Goal: Task Accomplishment & Management: Manage account settings

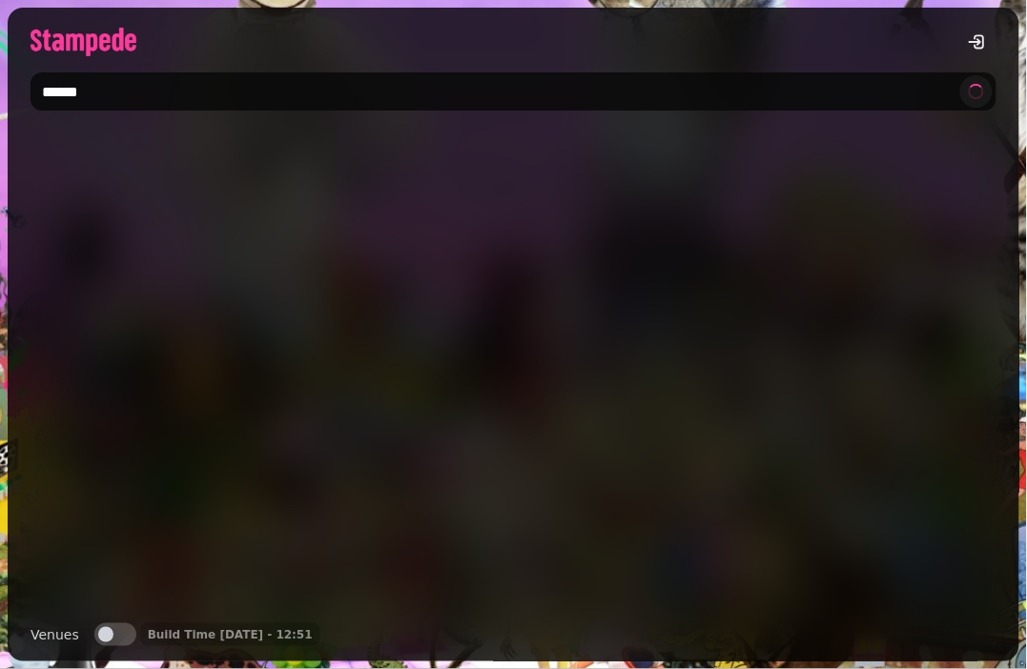
type input "******"
click at [111, 629] on button "Venues" at bounding box center [115, 635] width 42 height 23
click at [167, 621] on span "button" at bounding box center [168, 619] width 15 height 15
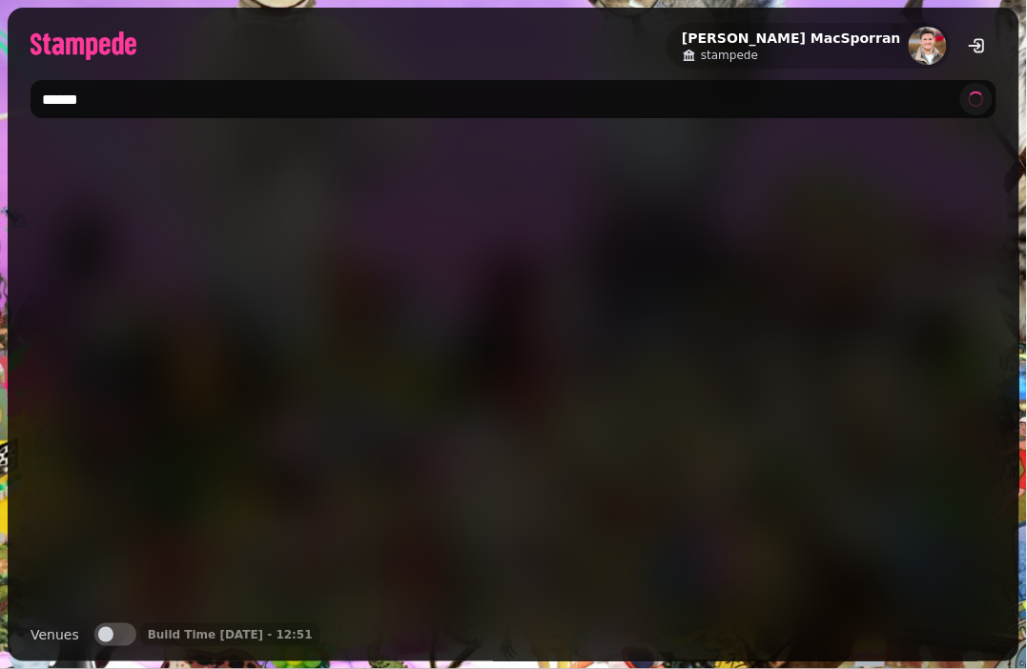
type input "******"
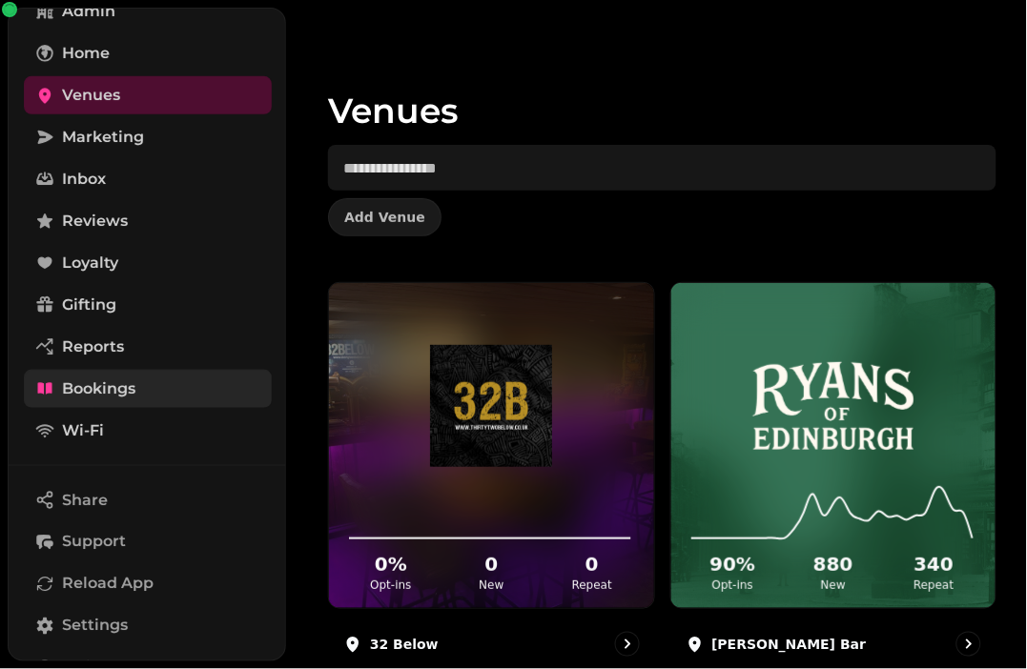
scroll to position [347, 0]
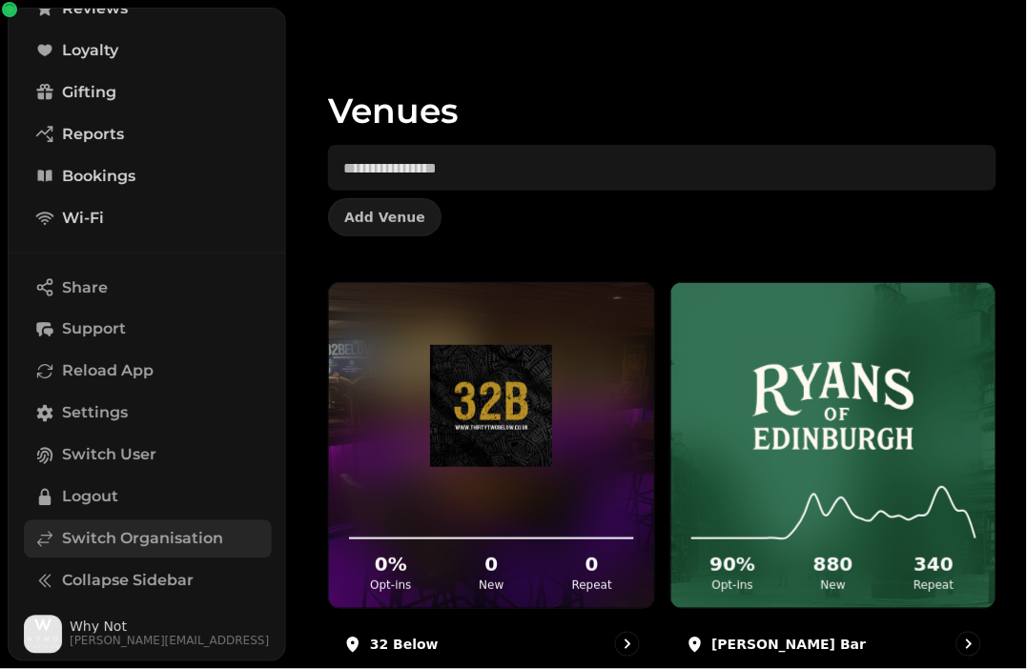
click at [107, 545] on span "Switch Organisation" at bounding box center [142, 539] width 161 height 23
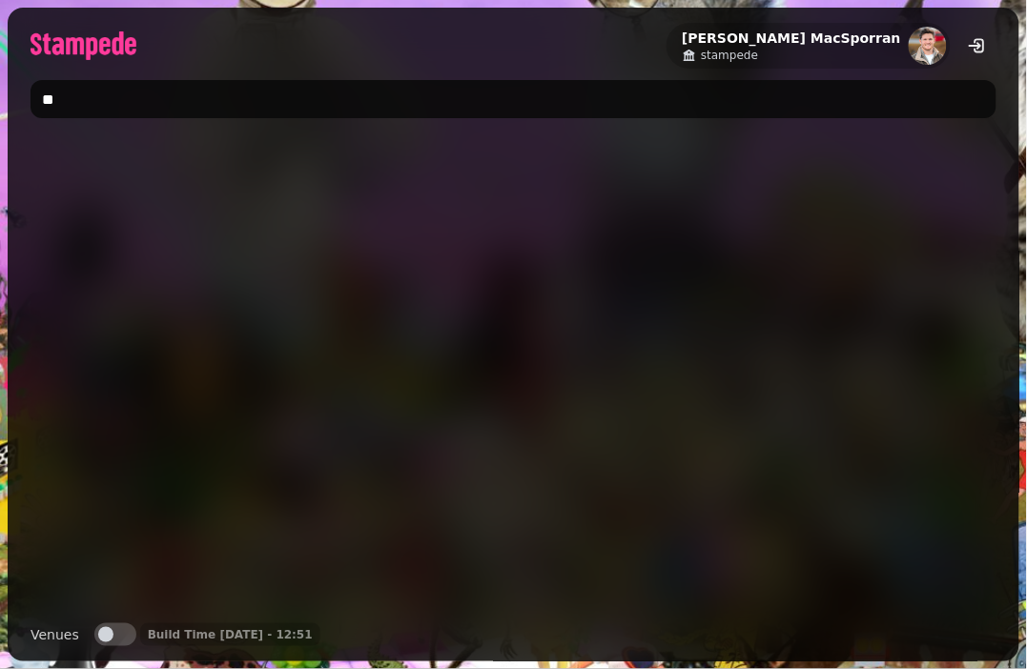
type input "*"
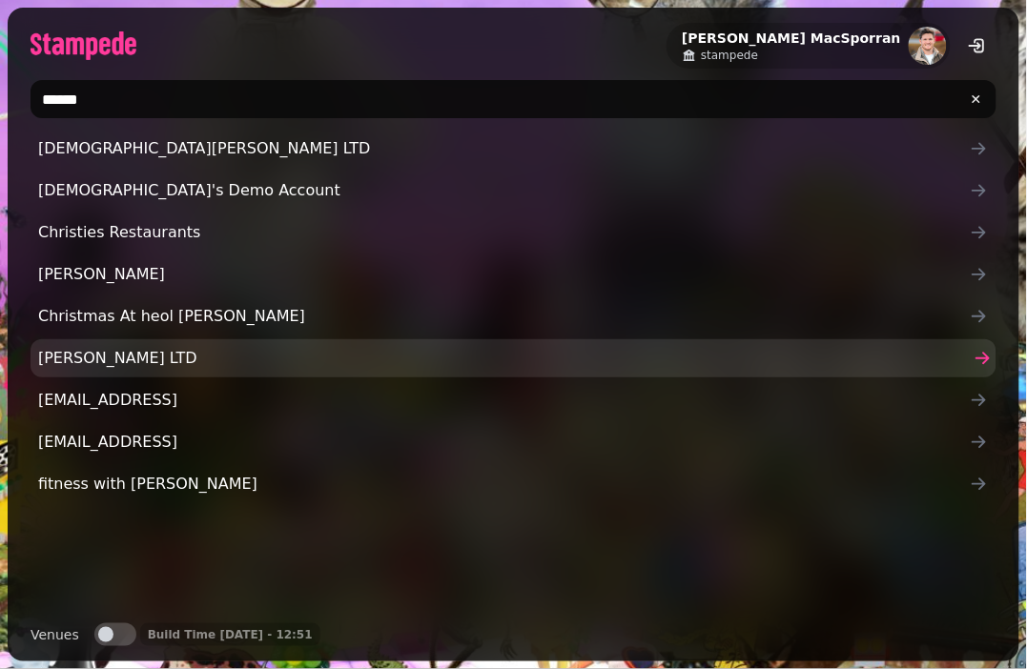
type input "******"
click at [136, 362] on span "[PERSON_NAME] LTD" at bounding box center [504, 358] width 932 height 23
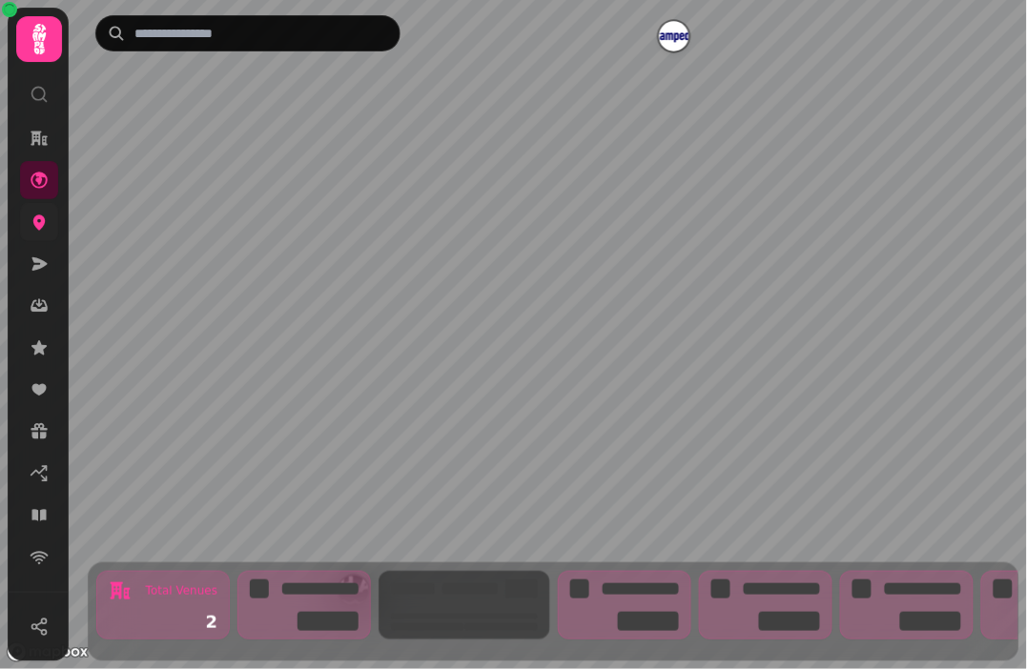
click at [39, 234] on link at bounding box center [39, 222] width 38 height 38
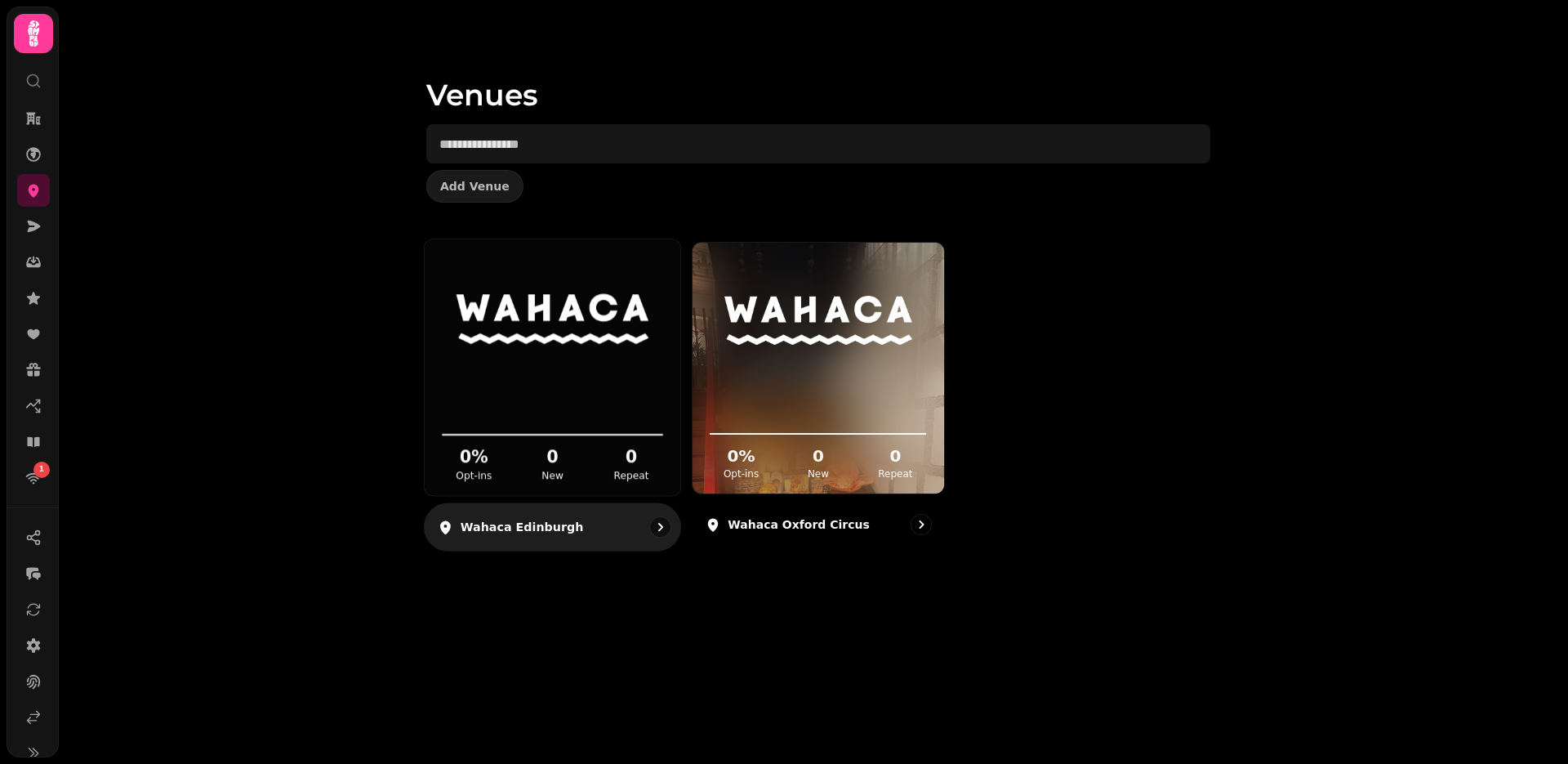
click at [511, 379] on div "0 % Opt-ins 0 New 0 Repeat" at bounding box center [552, 434] width 255 height 123
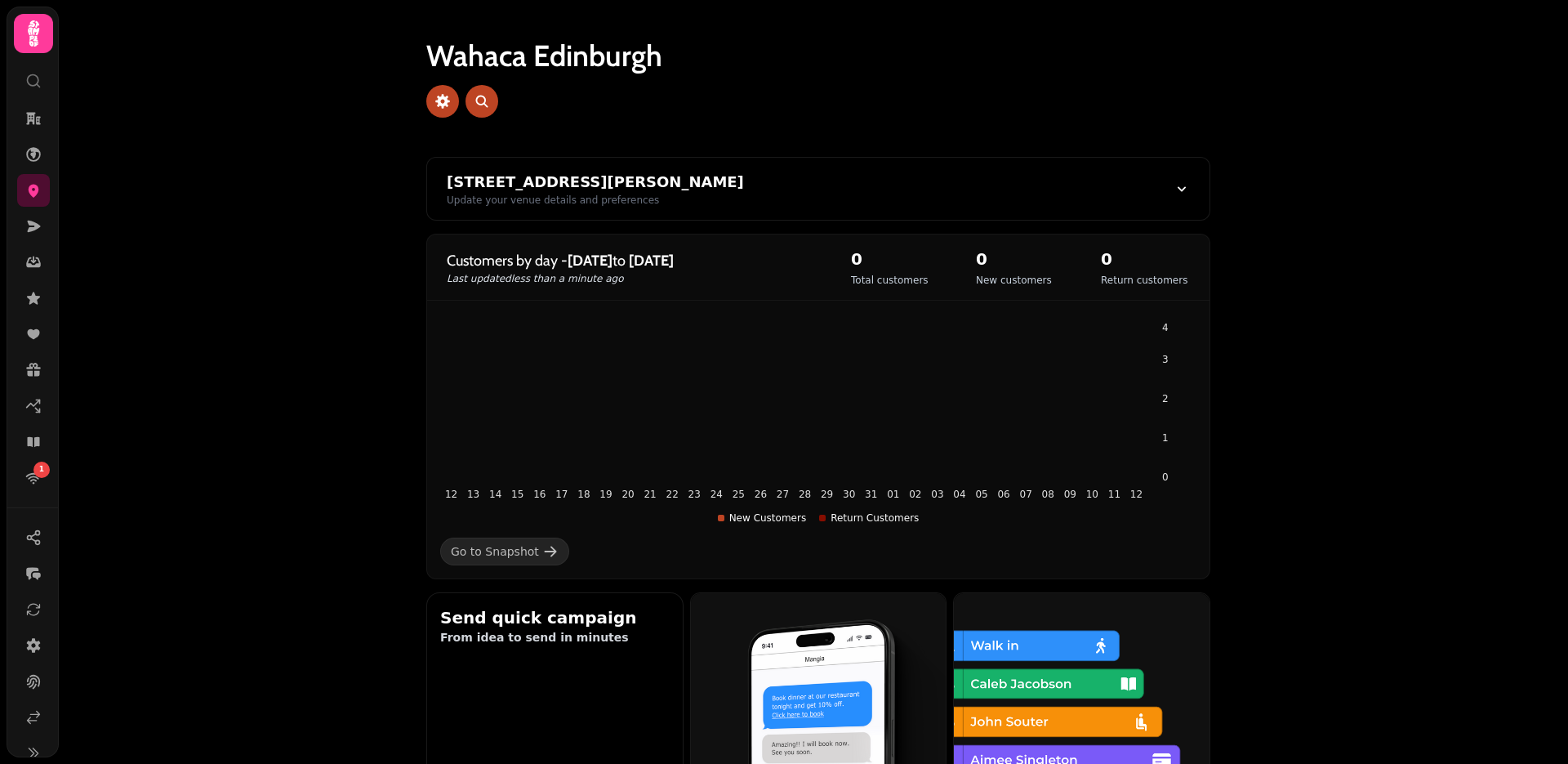
drag, startPoint x: 1566, startPoint y: 57, endPoint x: 1566, endPoint y: 94, distance: 37.0
click at [879, 94] on video at bounding box center [784, 204] width 1568 height 409
drag, startPoint x: 1561, startPoint y: 41, endPoint x: 1557, endPoint y: 115, distance: 74.1
click at [879, 117] on video at bounding box center [784, 204] width 1568 height 409
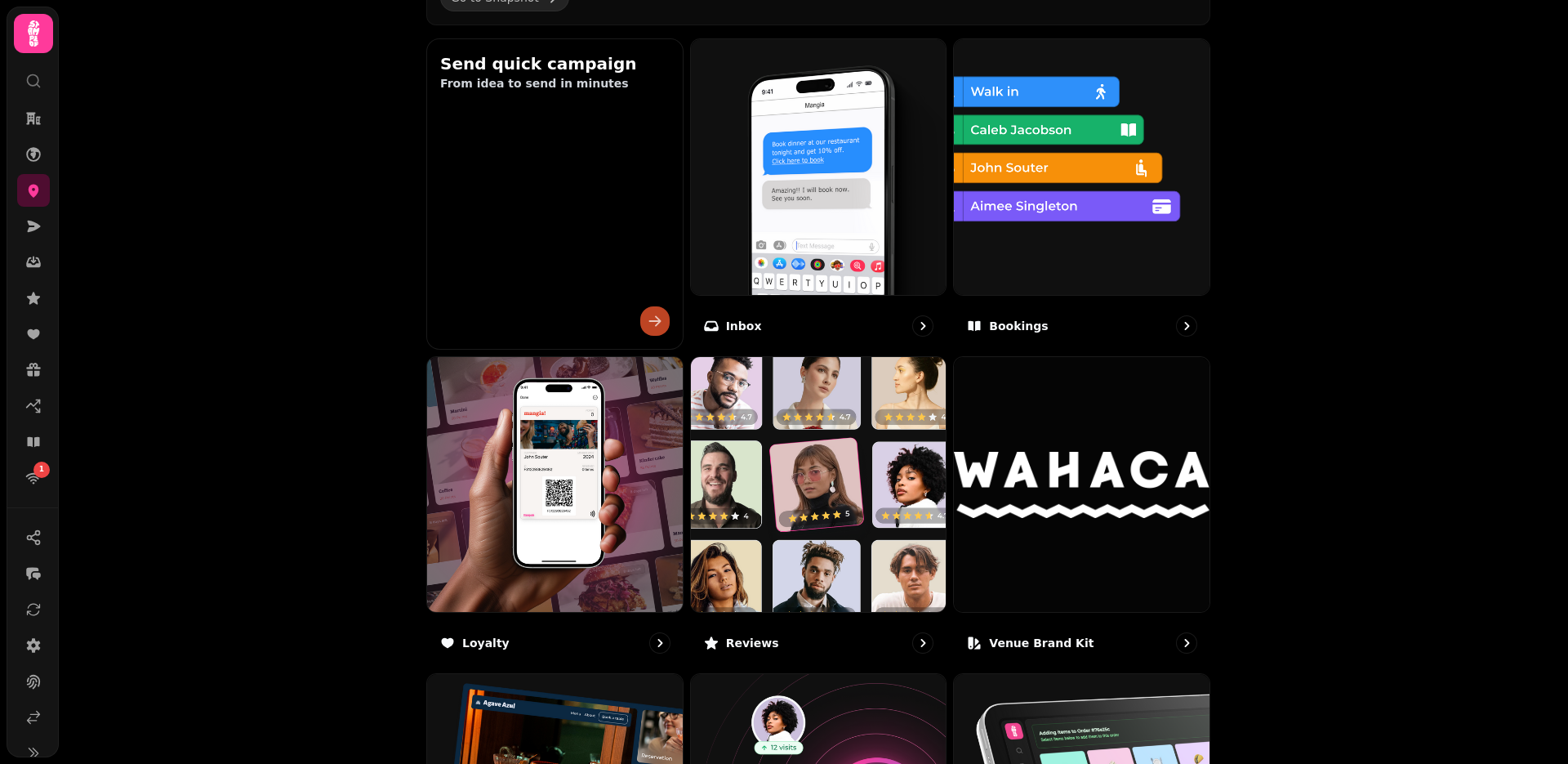
scroll to position [555, 0]
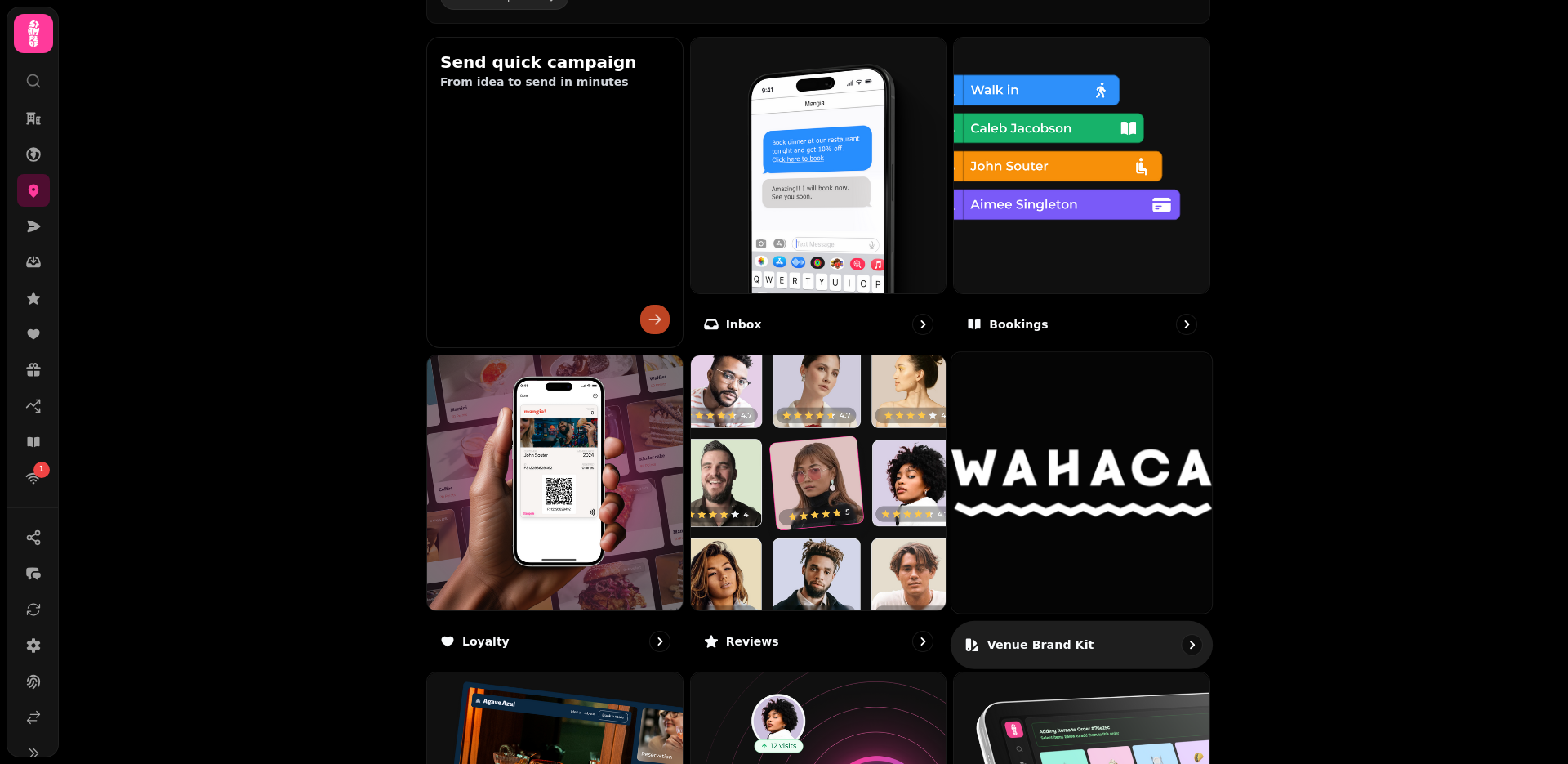
click at [879, 531] on img at bounding box center [1082, 482] width 260 height 260
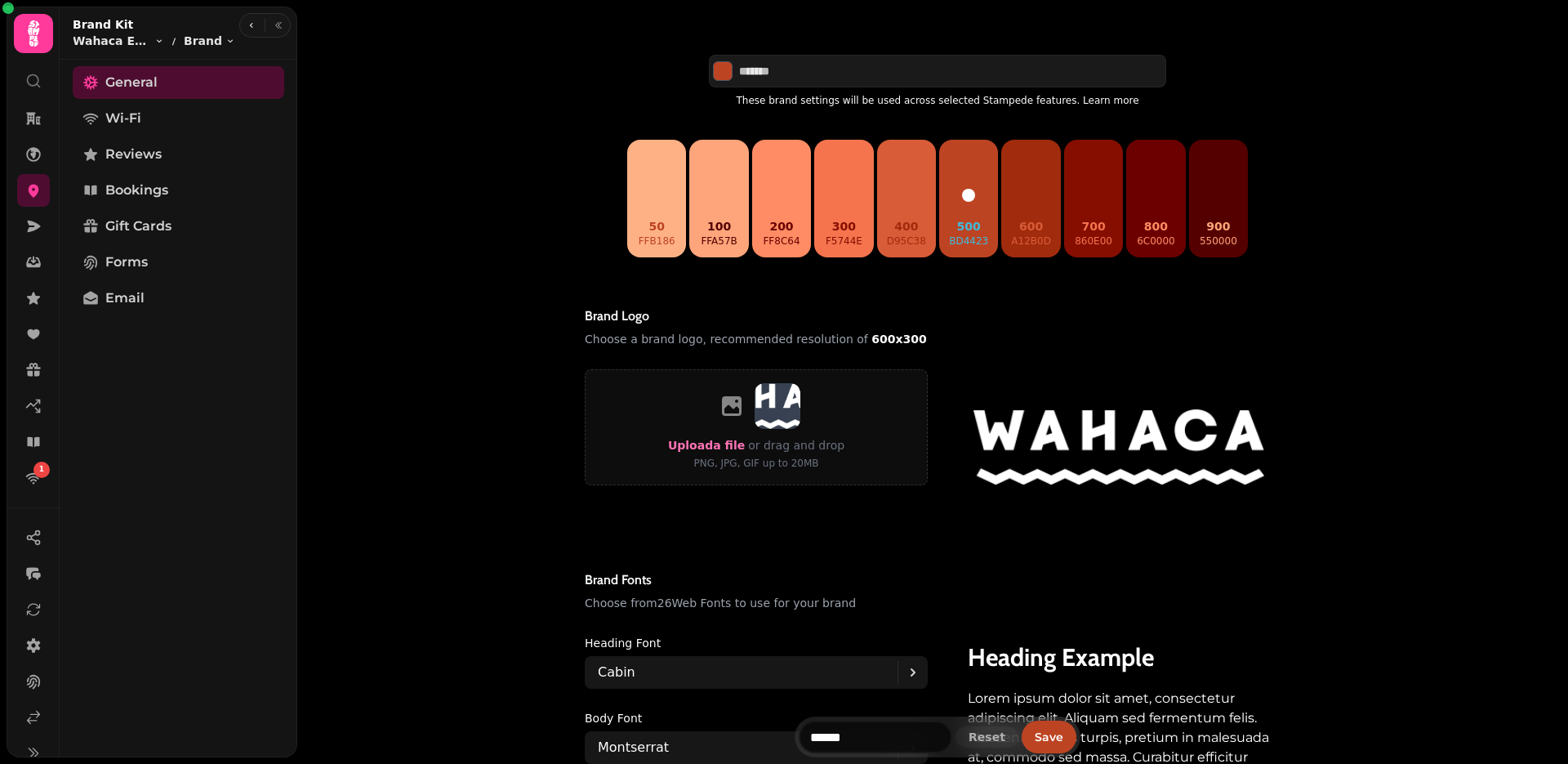
scroll to position [326, 0]
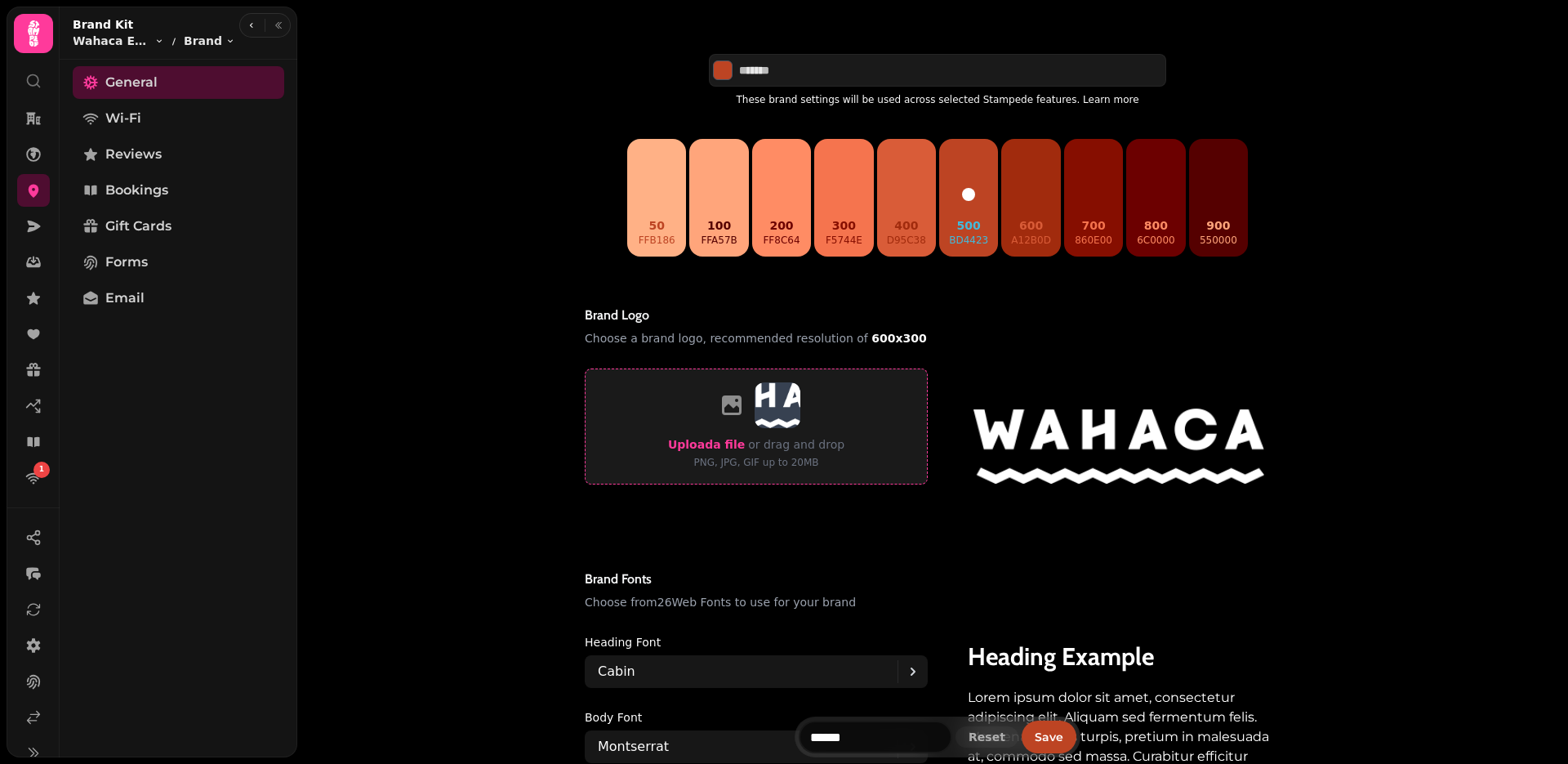
click at [722, 450] on span "Upload a file" at bounding box center [706, 444] width 77 height 13
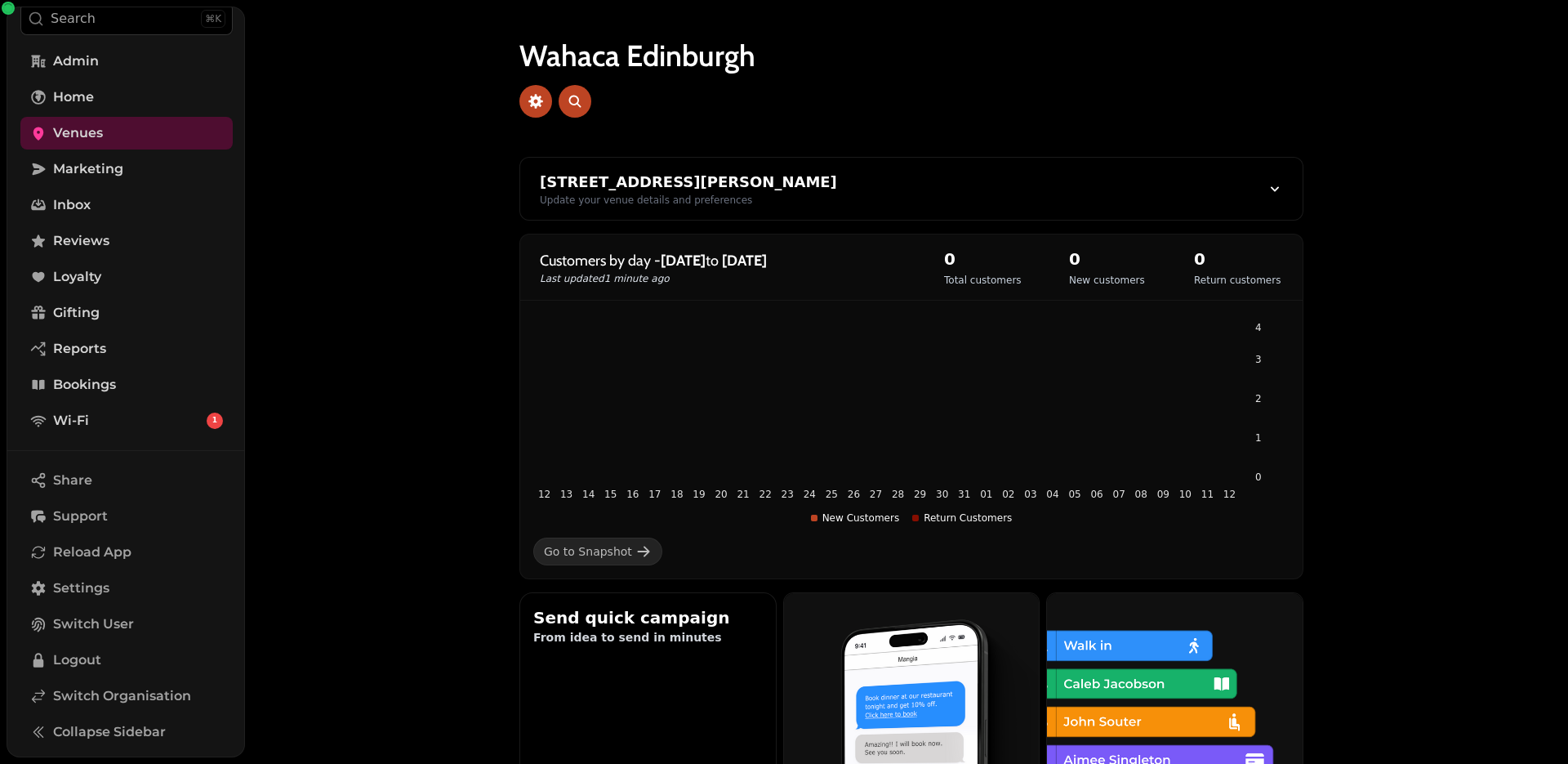
scroll to position [65, 0]
click at [879, 467] on div "Wahaca [GEOGRAPHIC_DATA] [STREET_ADDRESS][PERSON_NAME] Update your venue detail…" at bounding box center [911, 382] width 1313 height 764
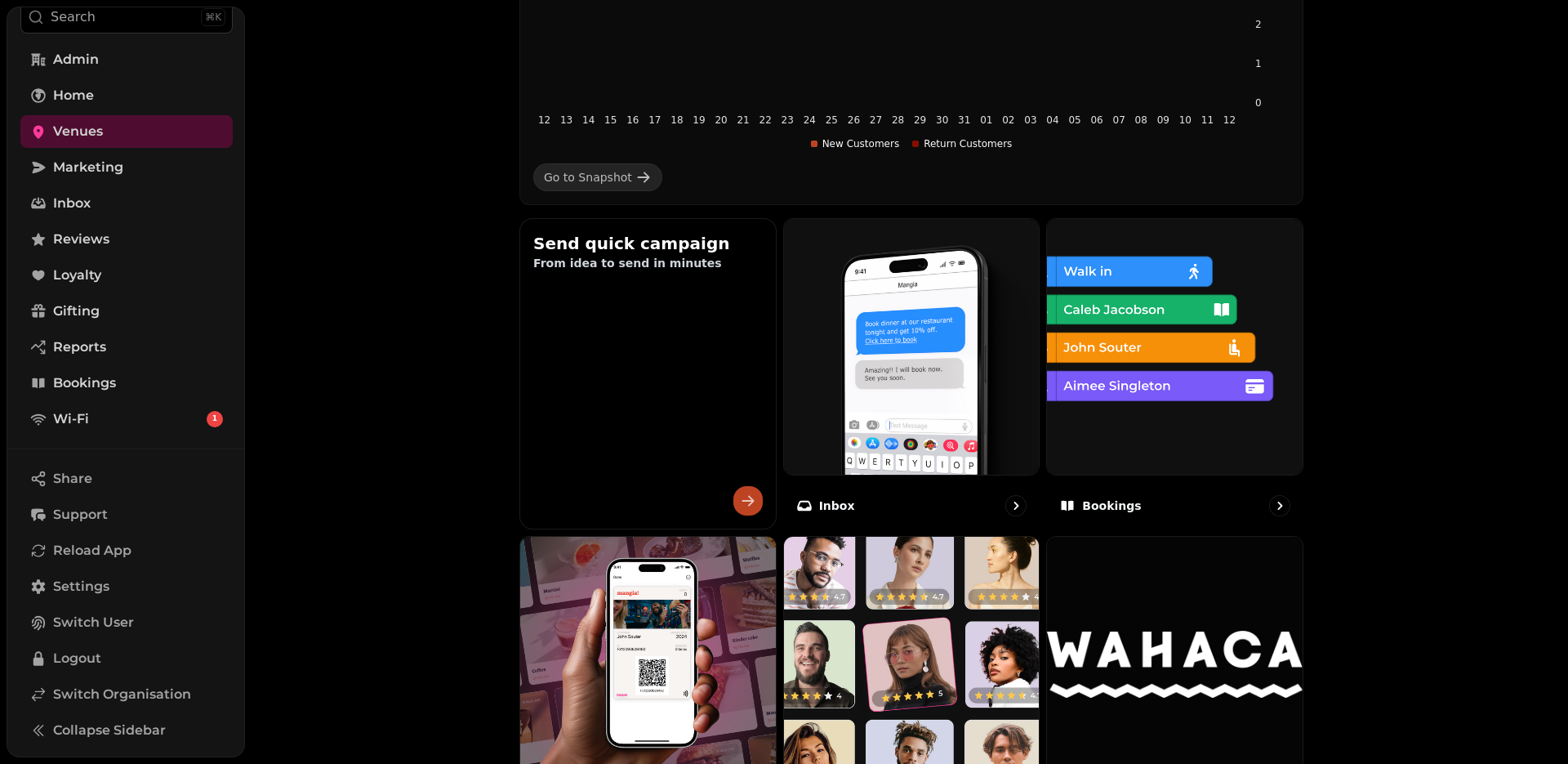
scroll to position [392, 0]
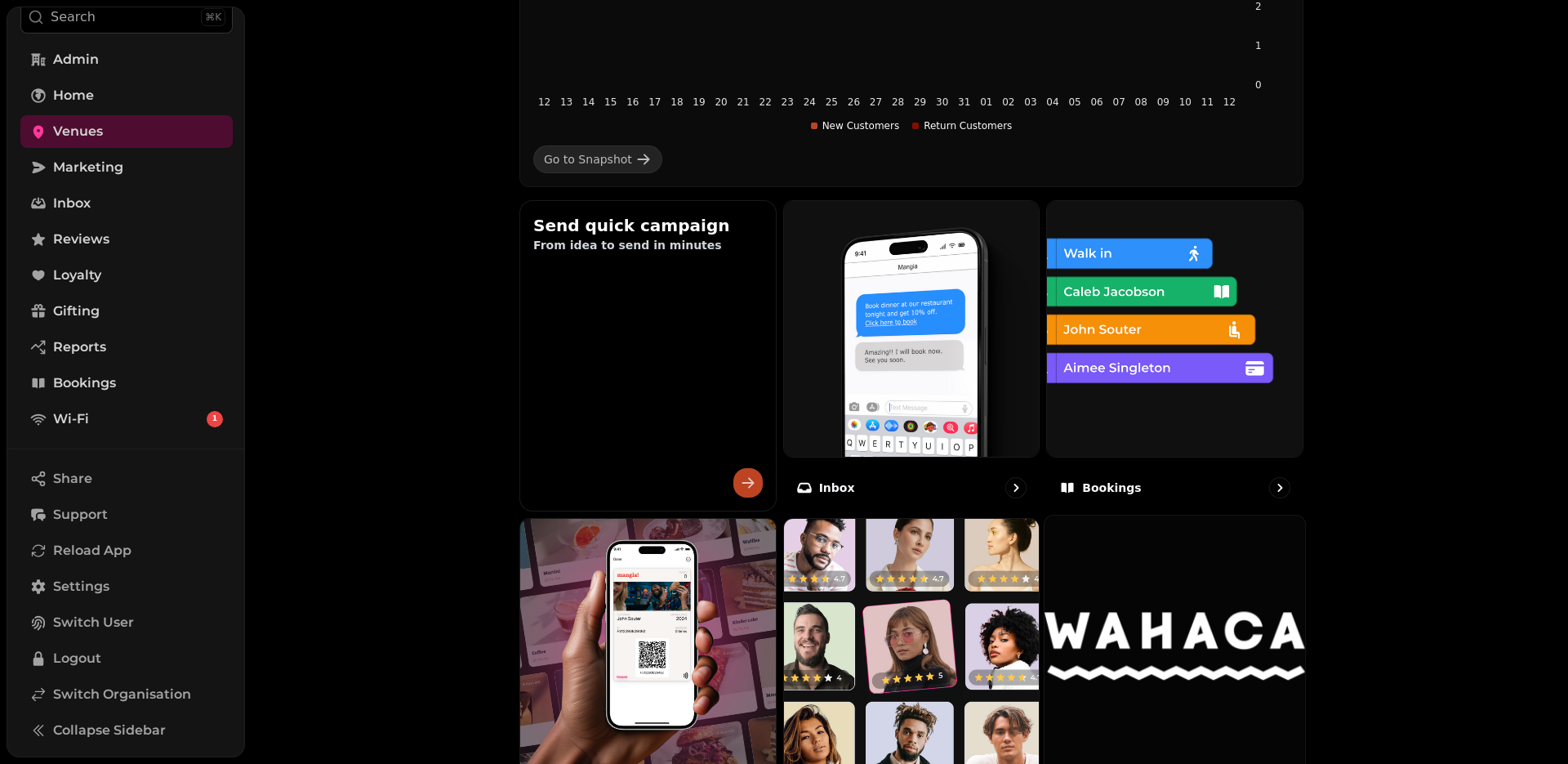
click at [879, 572] on img at bounding box center [1175, 646] width 260 height 260
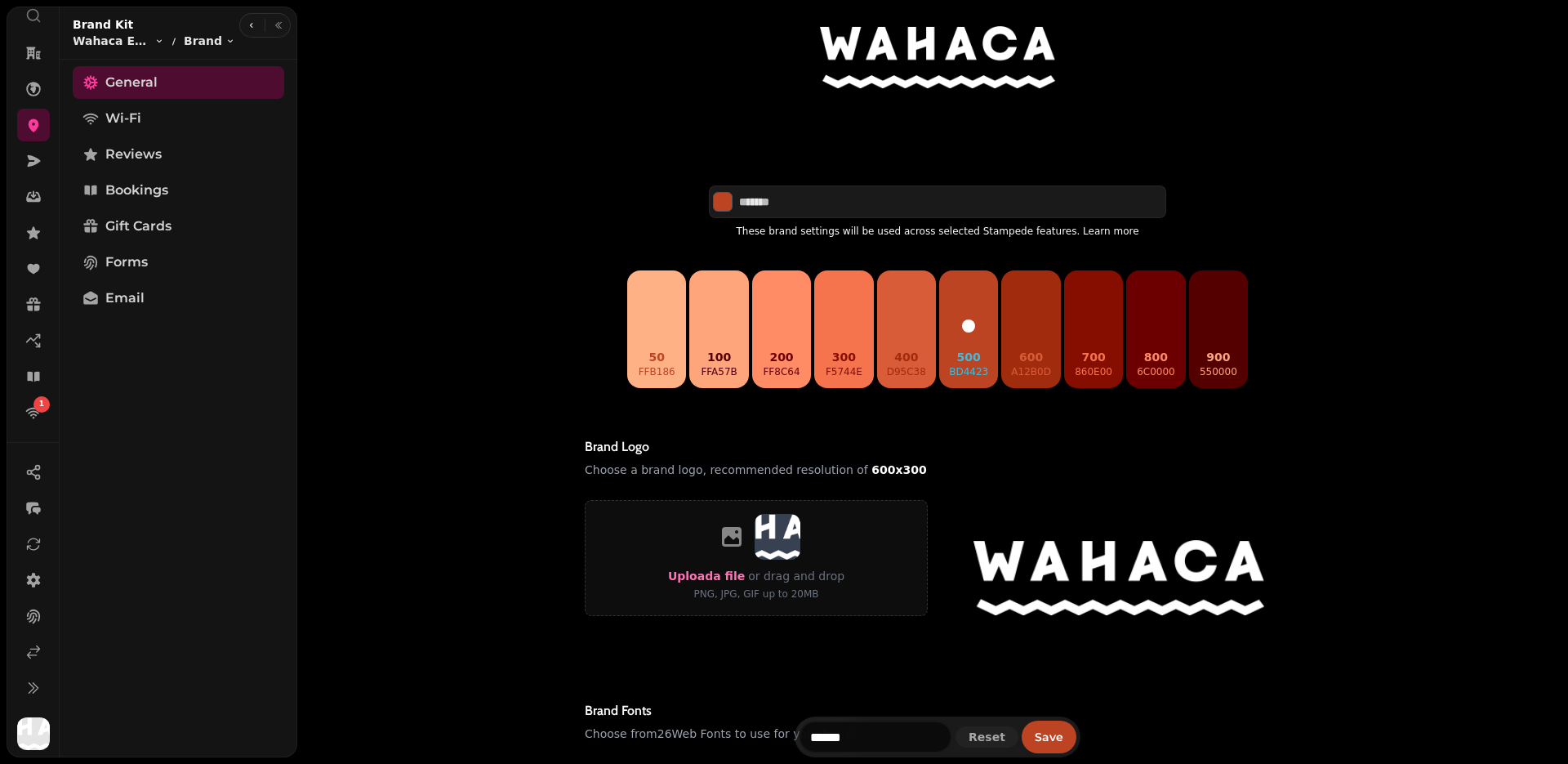
scroll to position [164, 0]
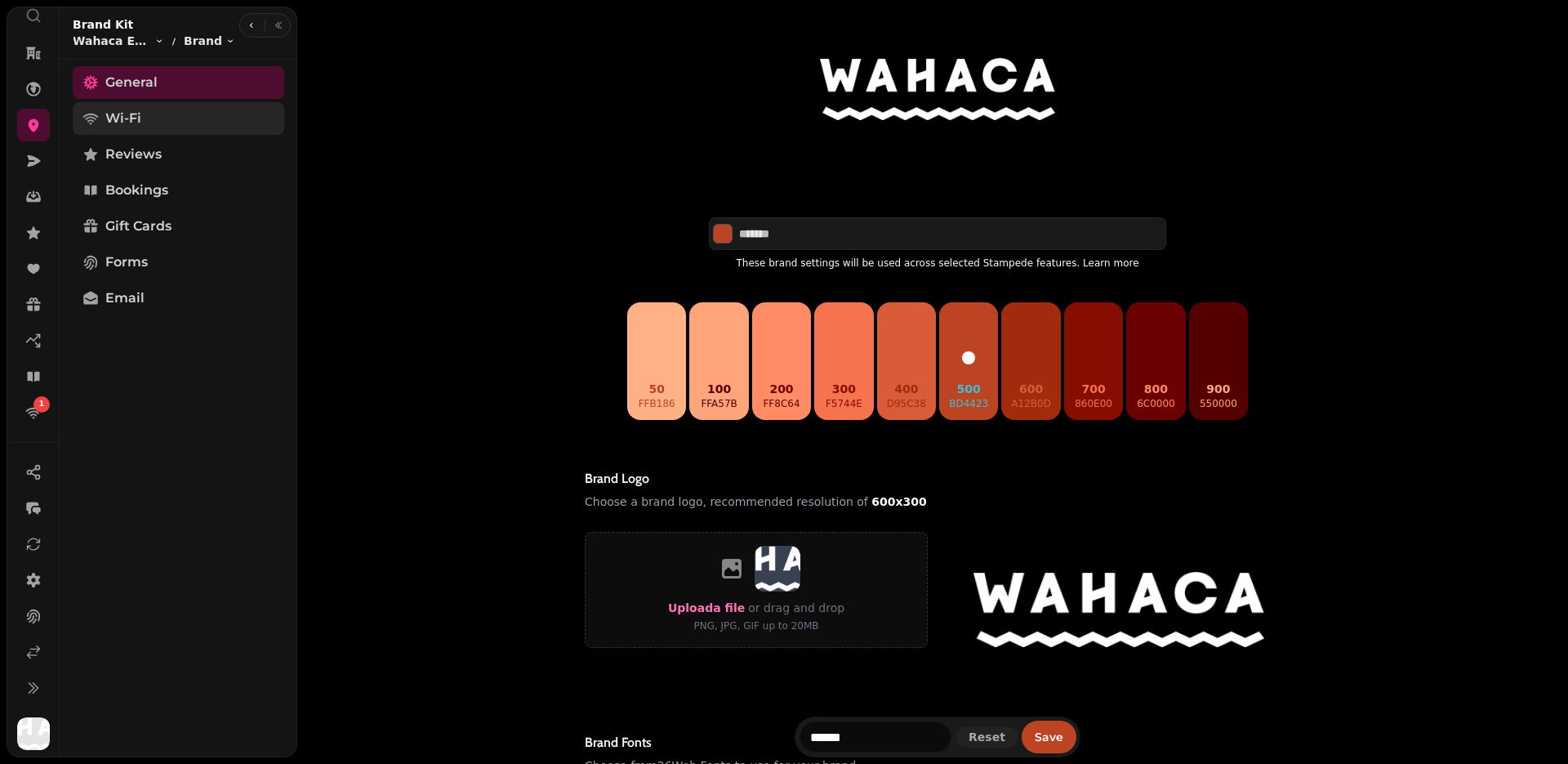
click at [145, 110] on link "Wi-Fi" at bounding box center [178, 118] width 212 height 33
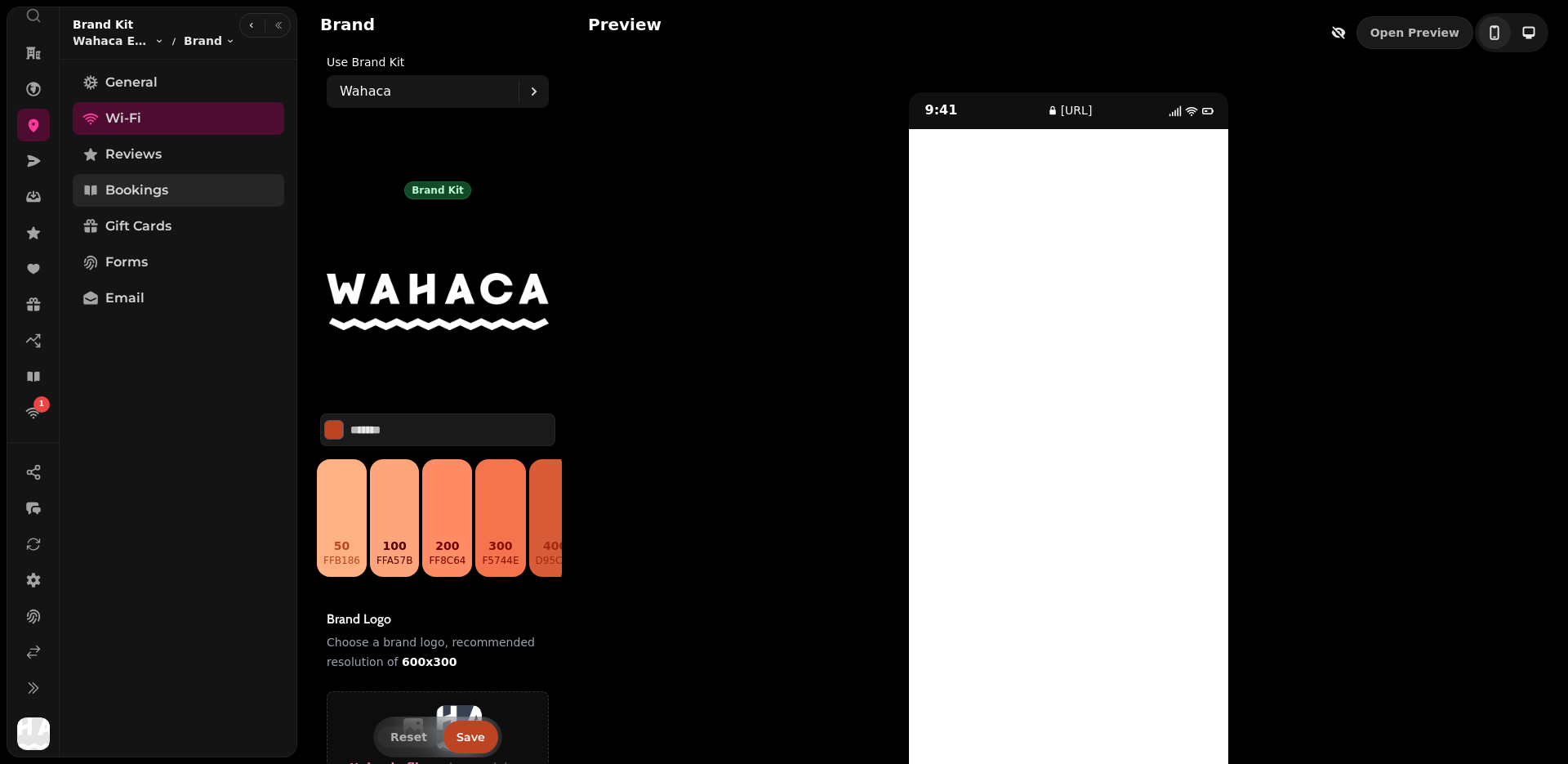
click at [195, 199] on link "Bookings" at bounding box center [178, 190] width 212 height 33
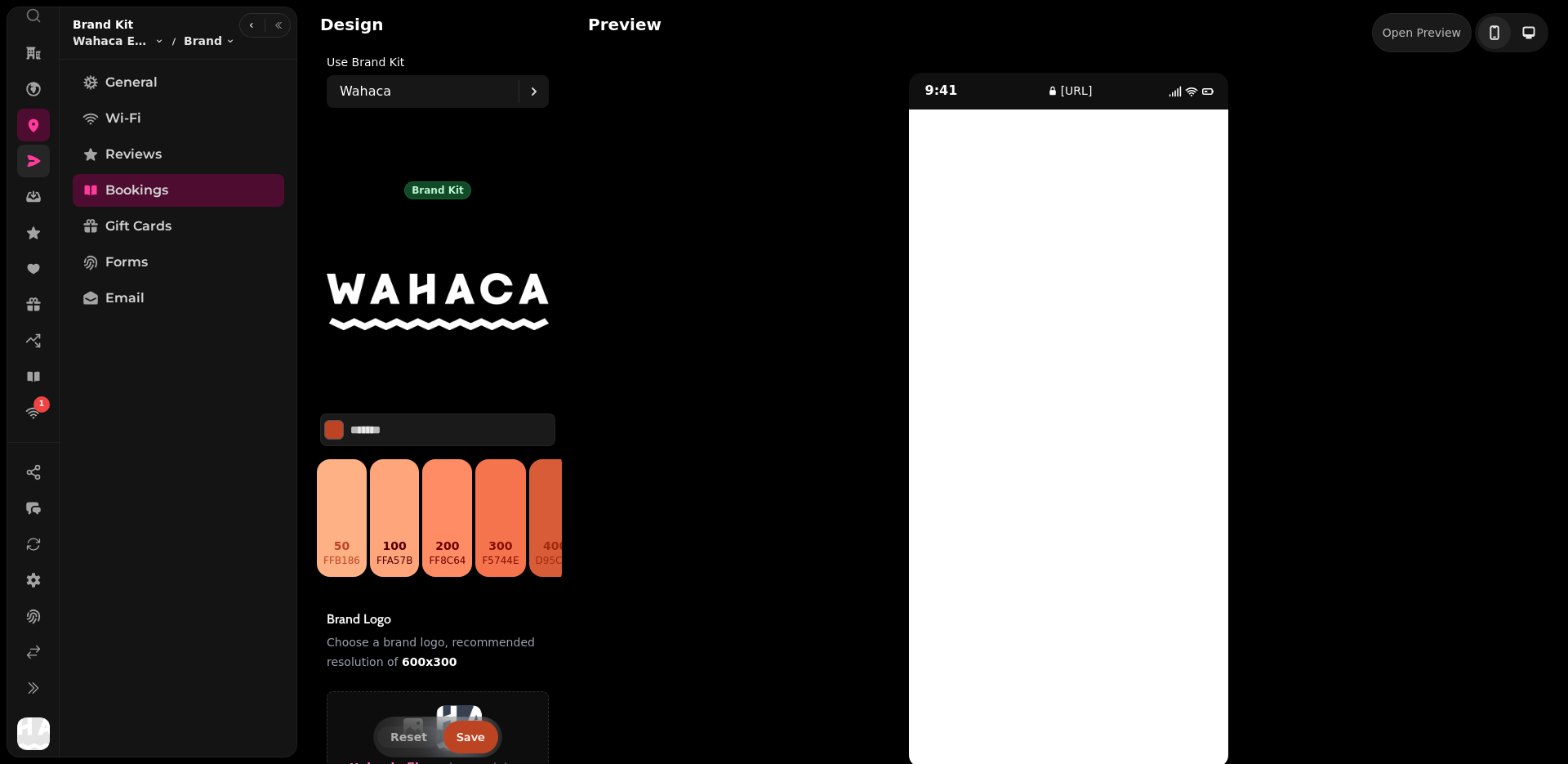
click at [21, 158] on link at bounding box center [33, 161] width 33 height 33
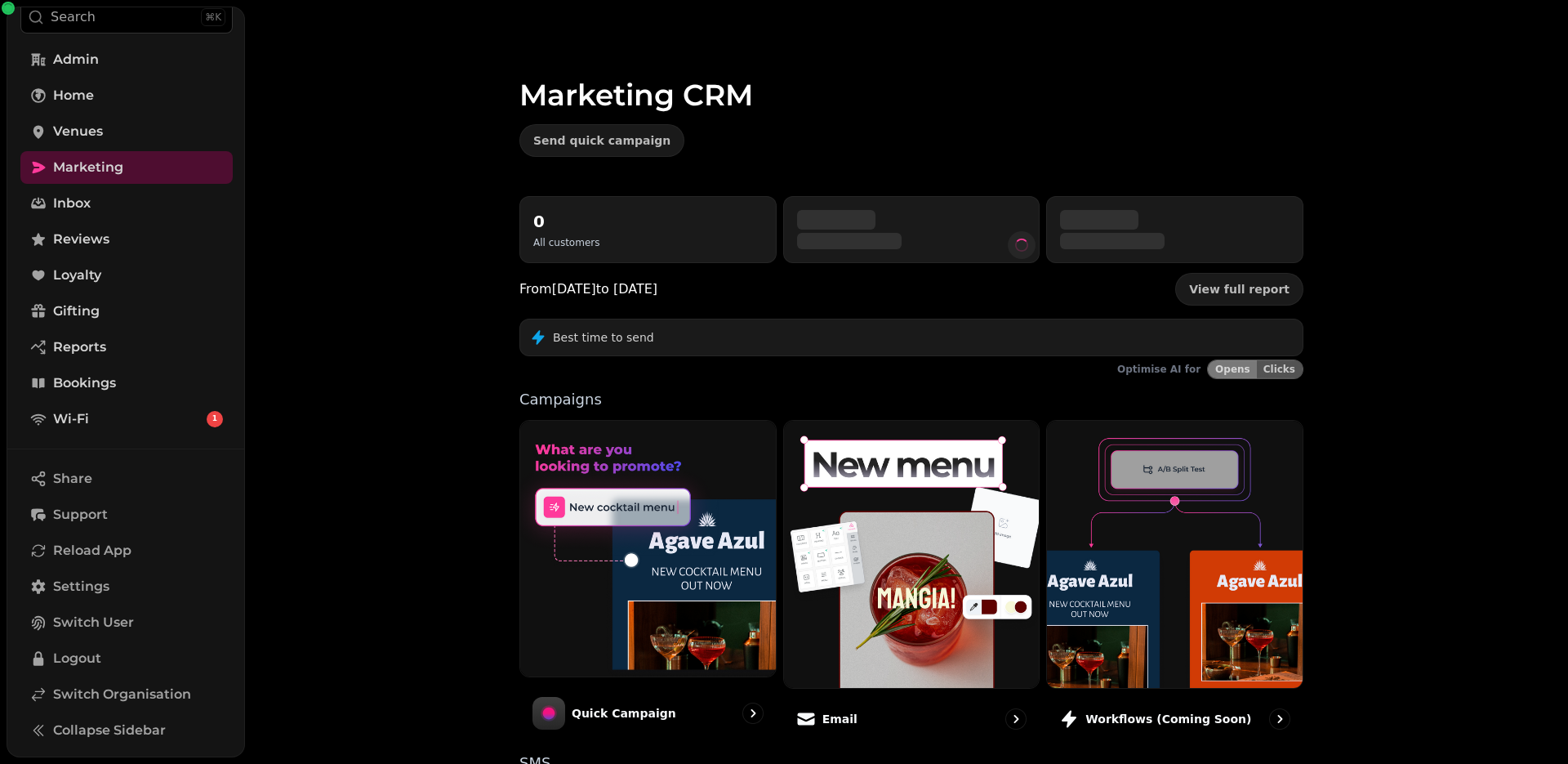
scroll to position [98, 0]
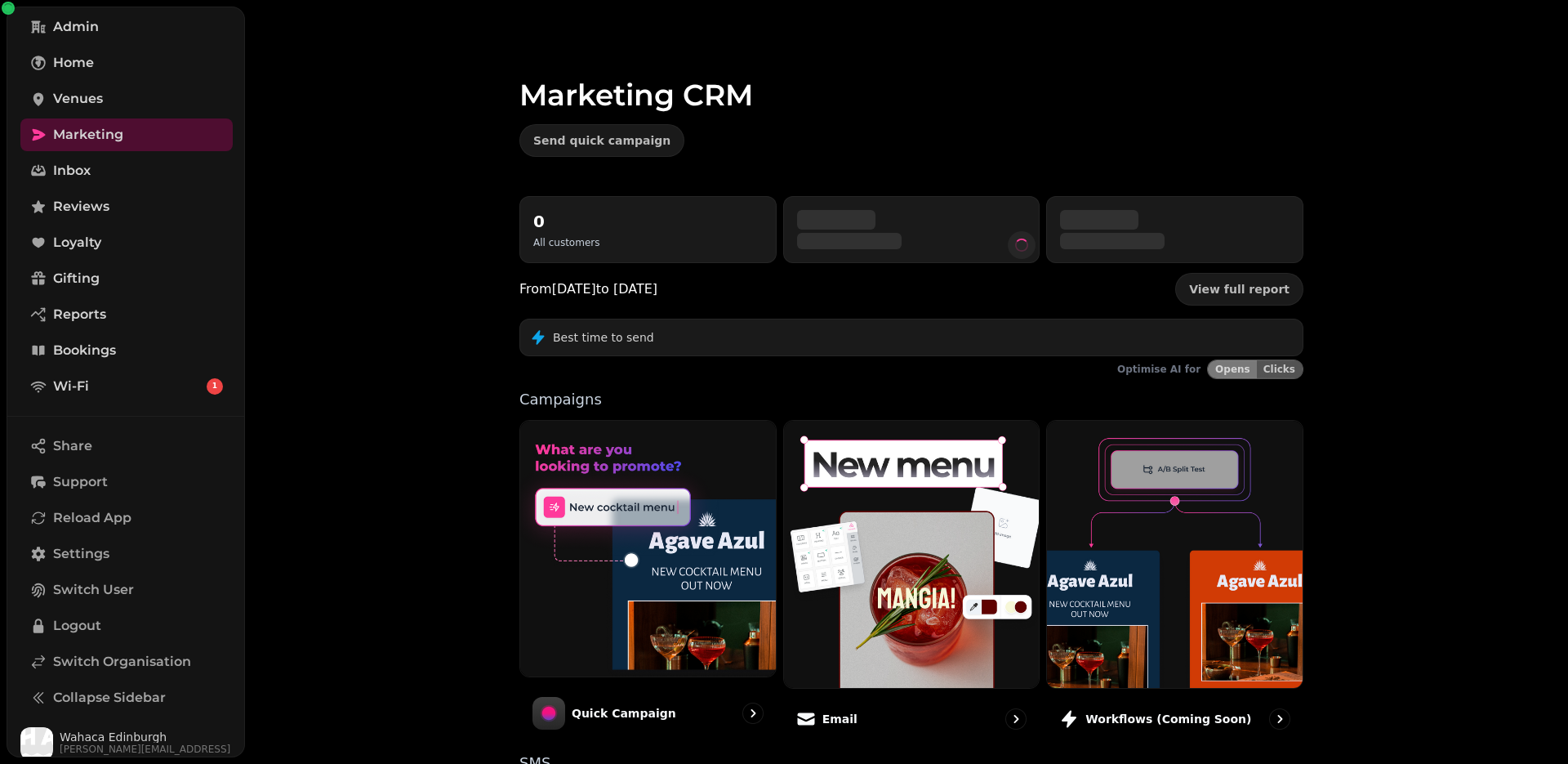
click at [879, 242] on div "Marketing CRM Send quick campaign 0 All customers From [DATE] to [DATE] View fu…" at bounding box center [906, 382] width 1323 height 764
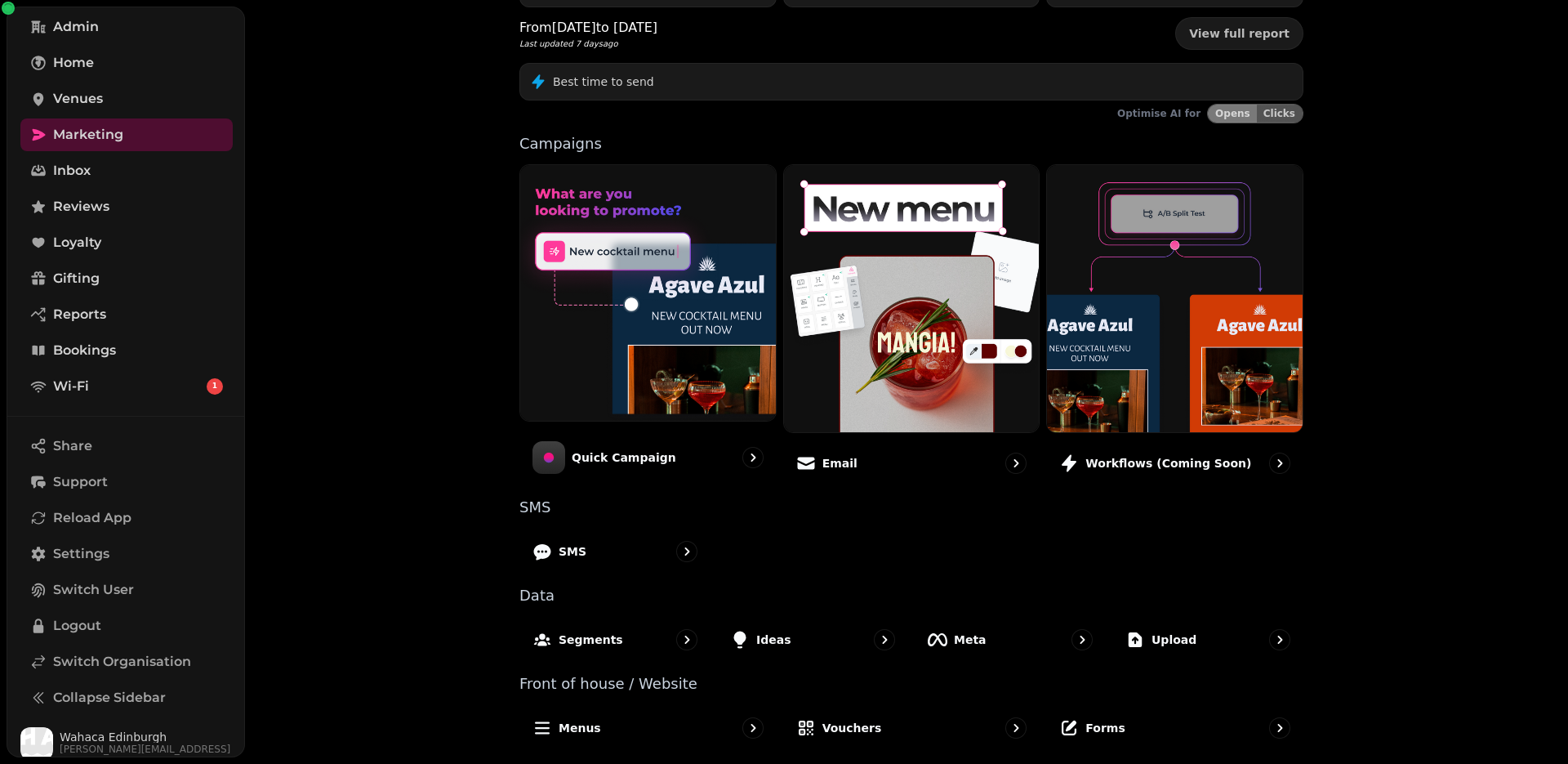
scroll to position [256, 0]
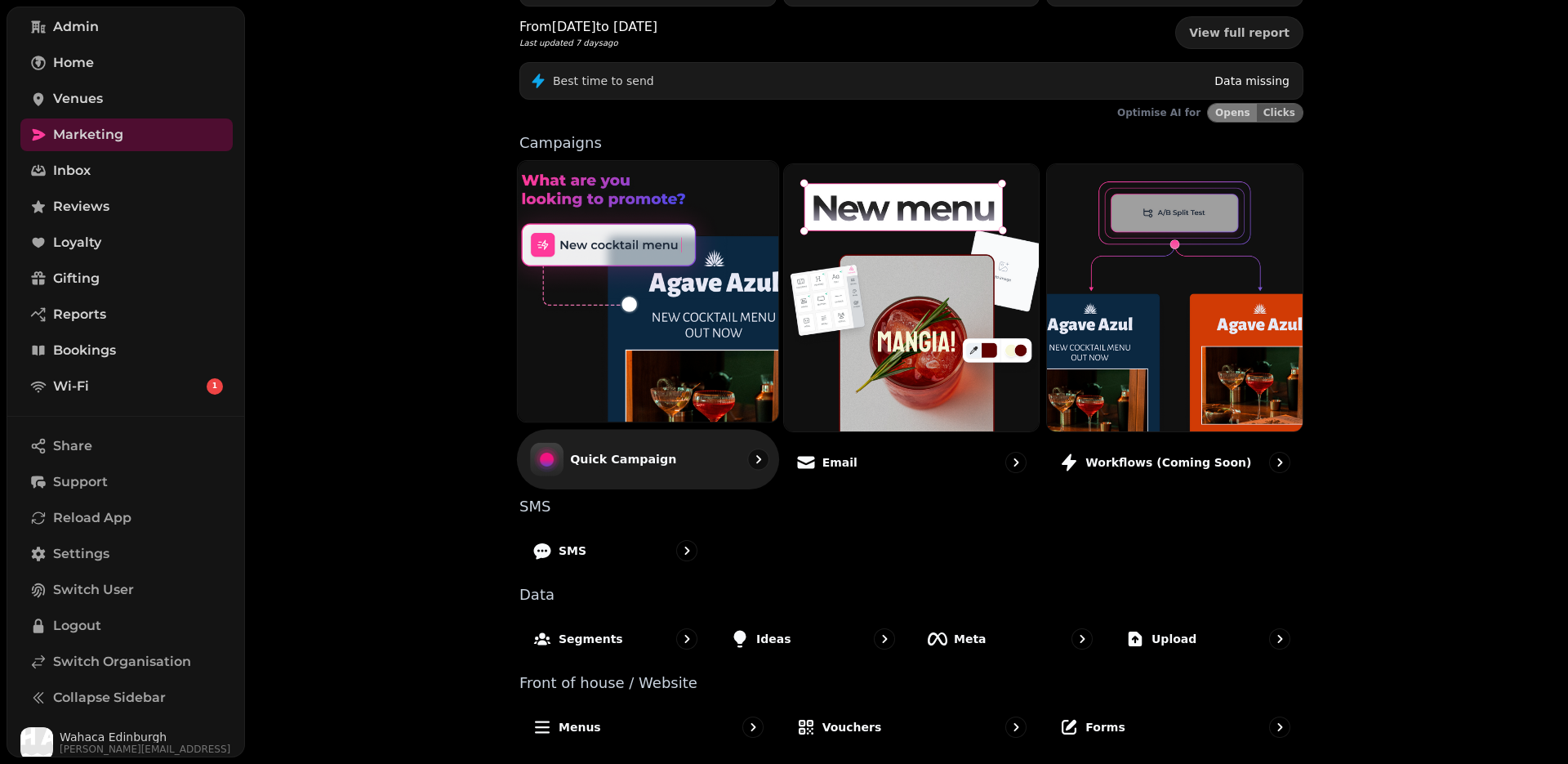
click at [661, 372] on img at bounding box center [647, 291] width 287 height 287
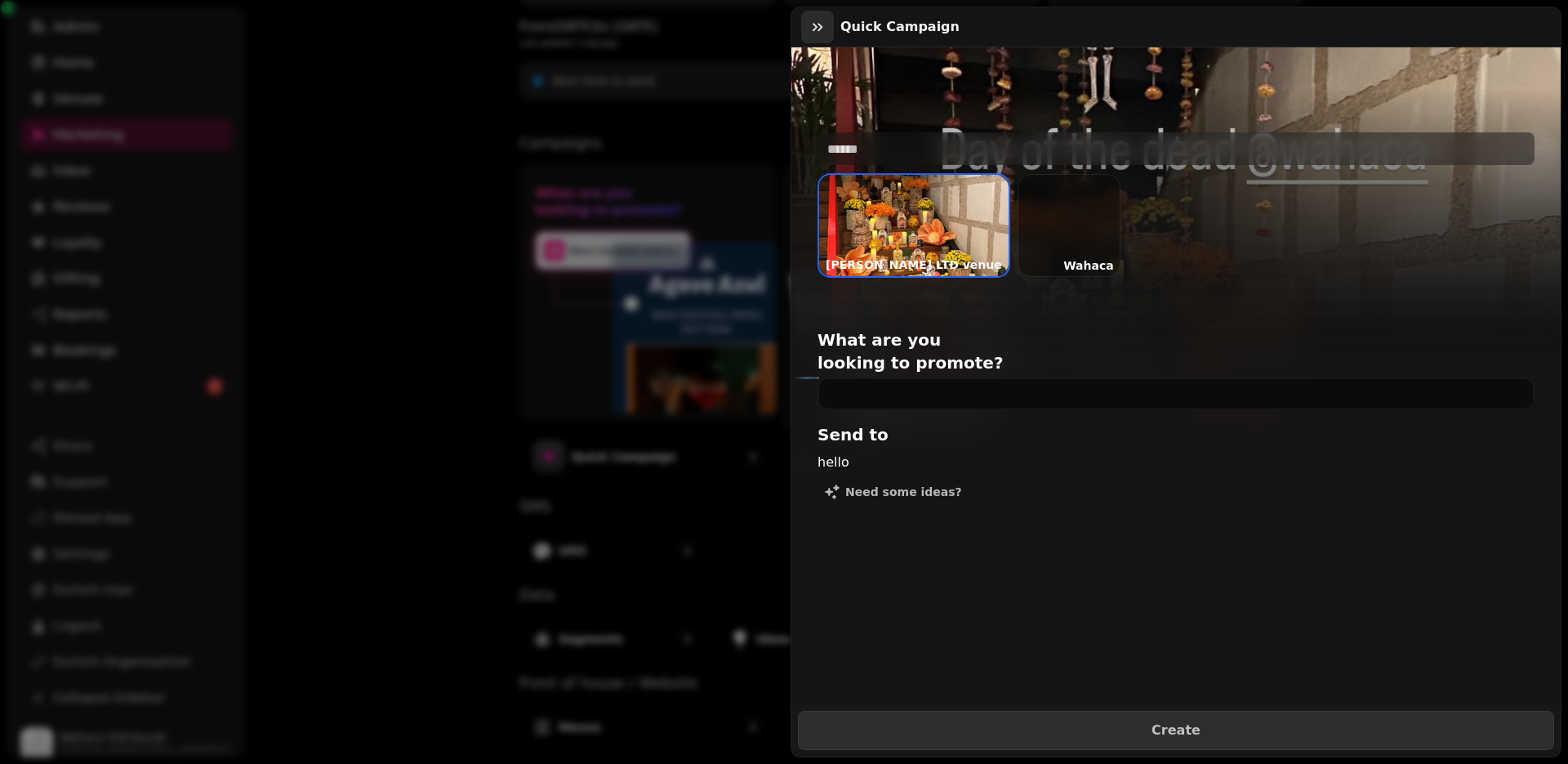
click at [826, 33] on button "button" at bounding box center [817, 27] width 33 height 33
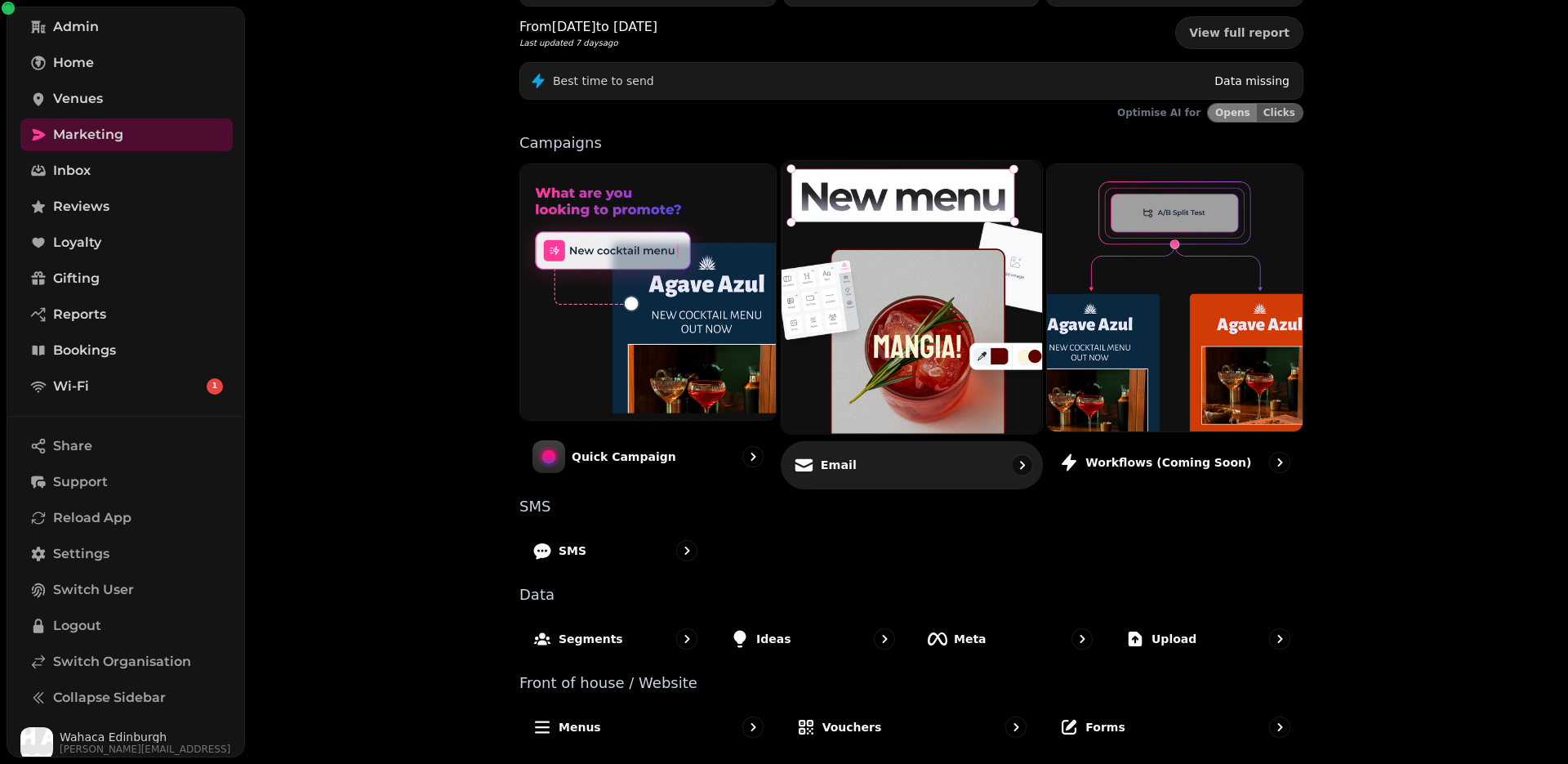
click at [856, 468] on div "Email" at bounding box center [912, 464] width 262 height 48
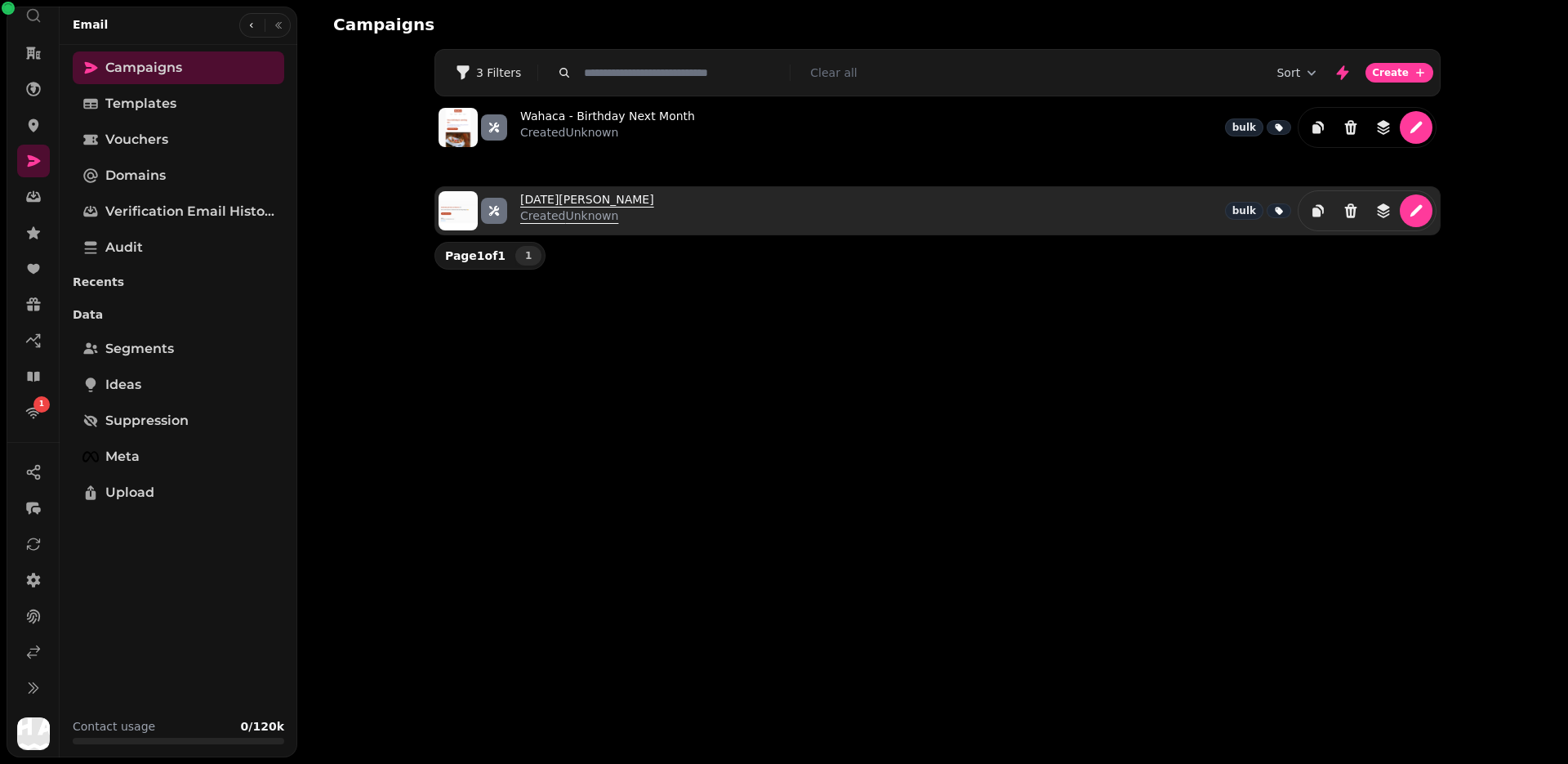
click at [593, 207] on p "Created Unknown" at bounding box center [587, 215] width 134 height 16
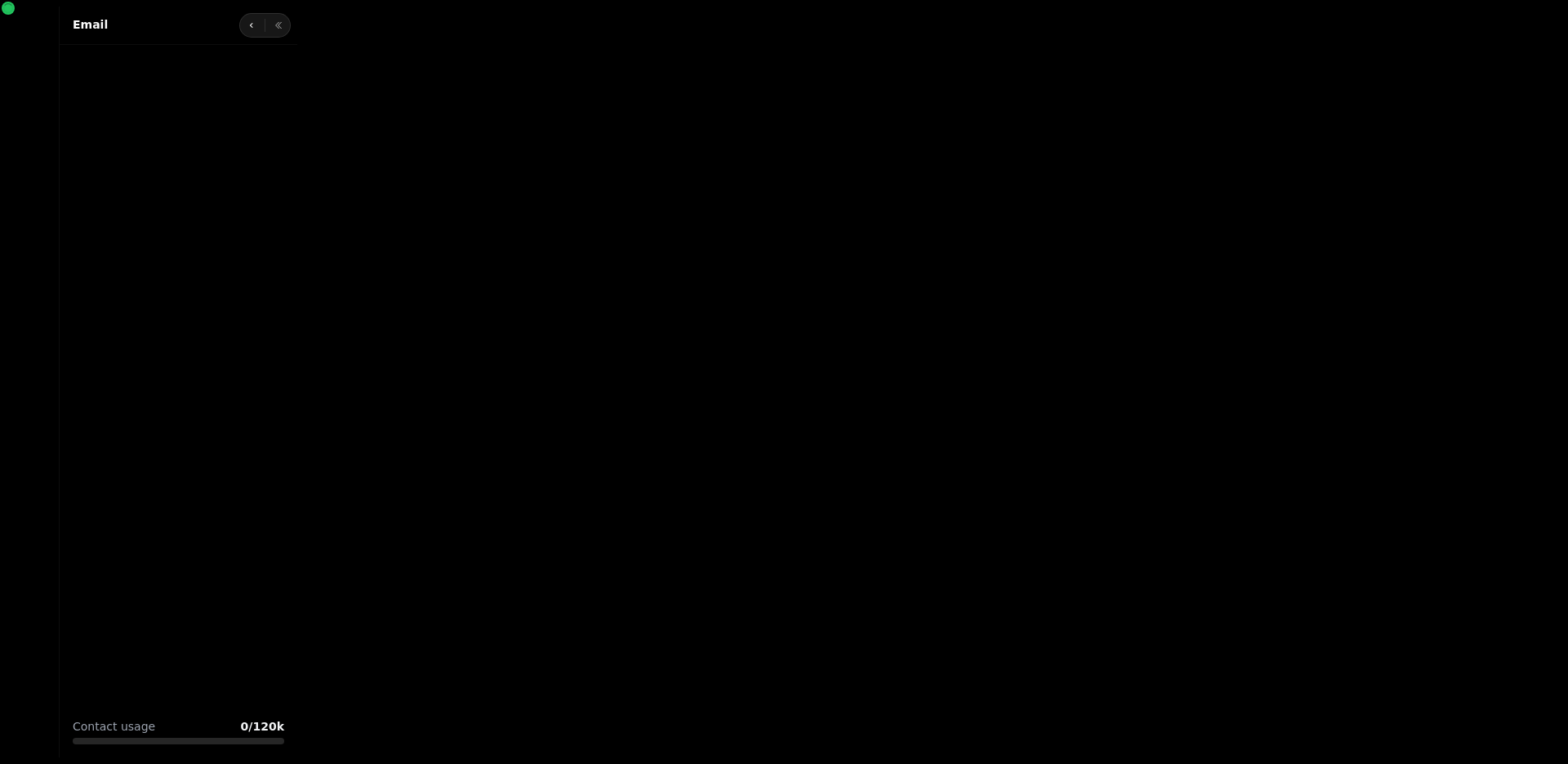
select select "**********"
select select
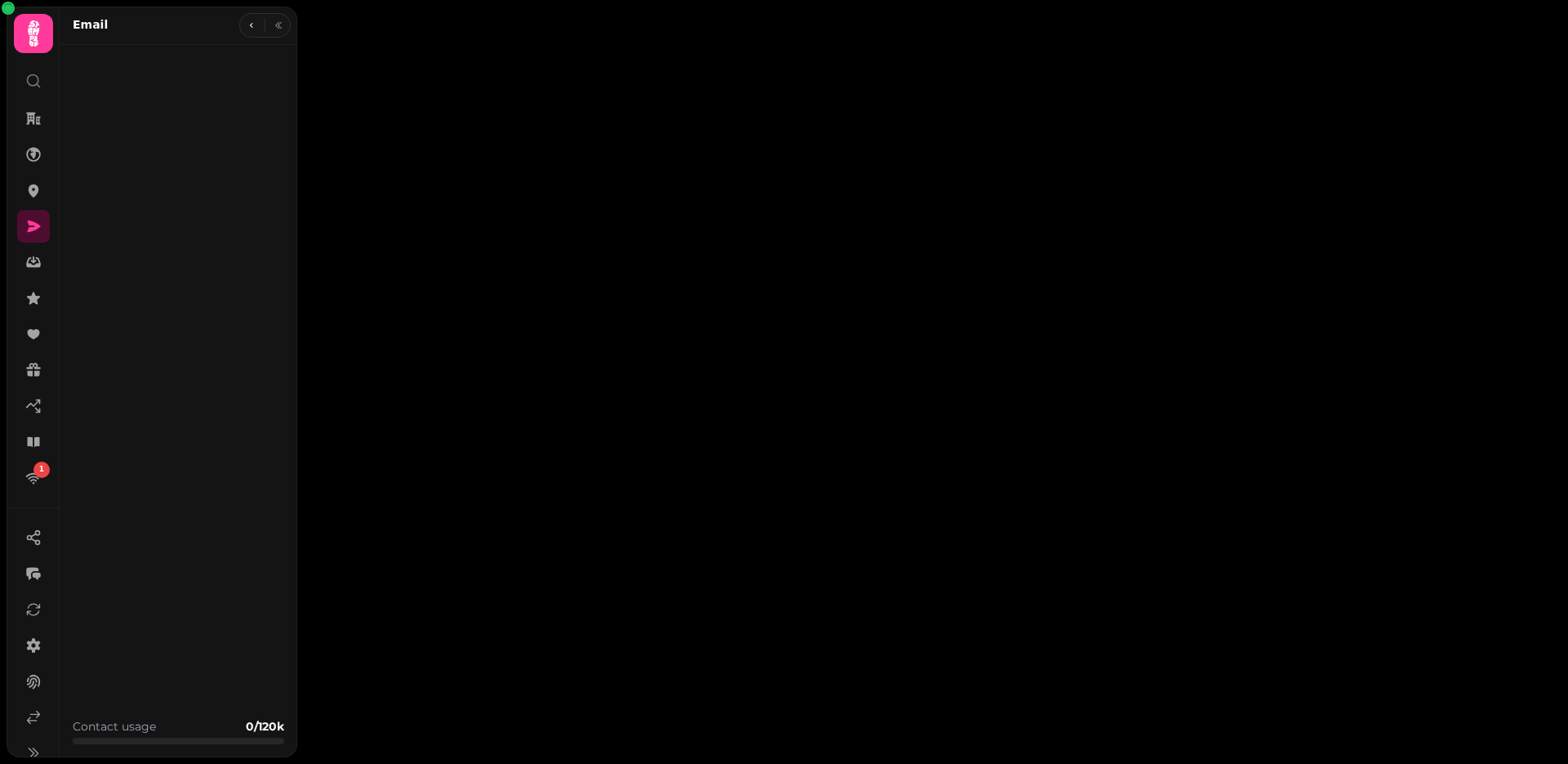
type input "**********"
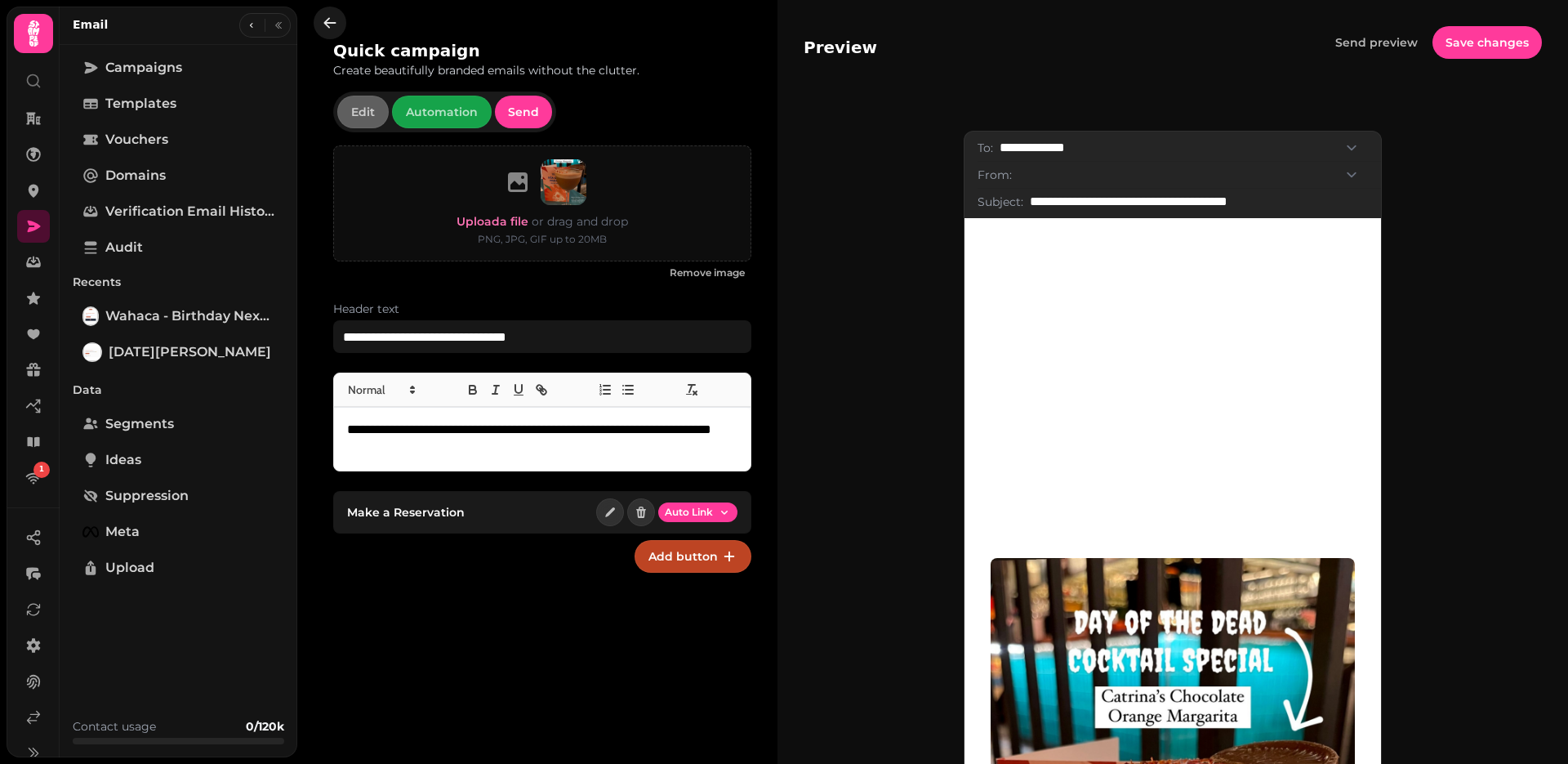
click at [326, 30] on icon "button" at bounding box center [330, 22] width 16 height 16
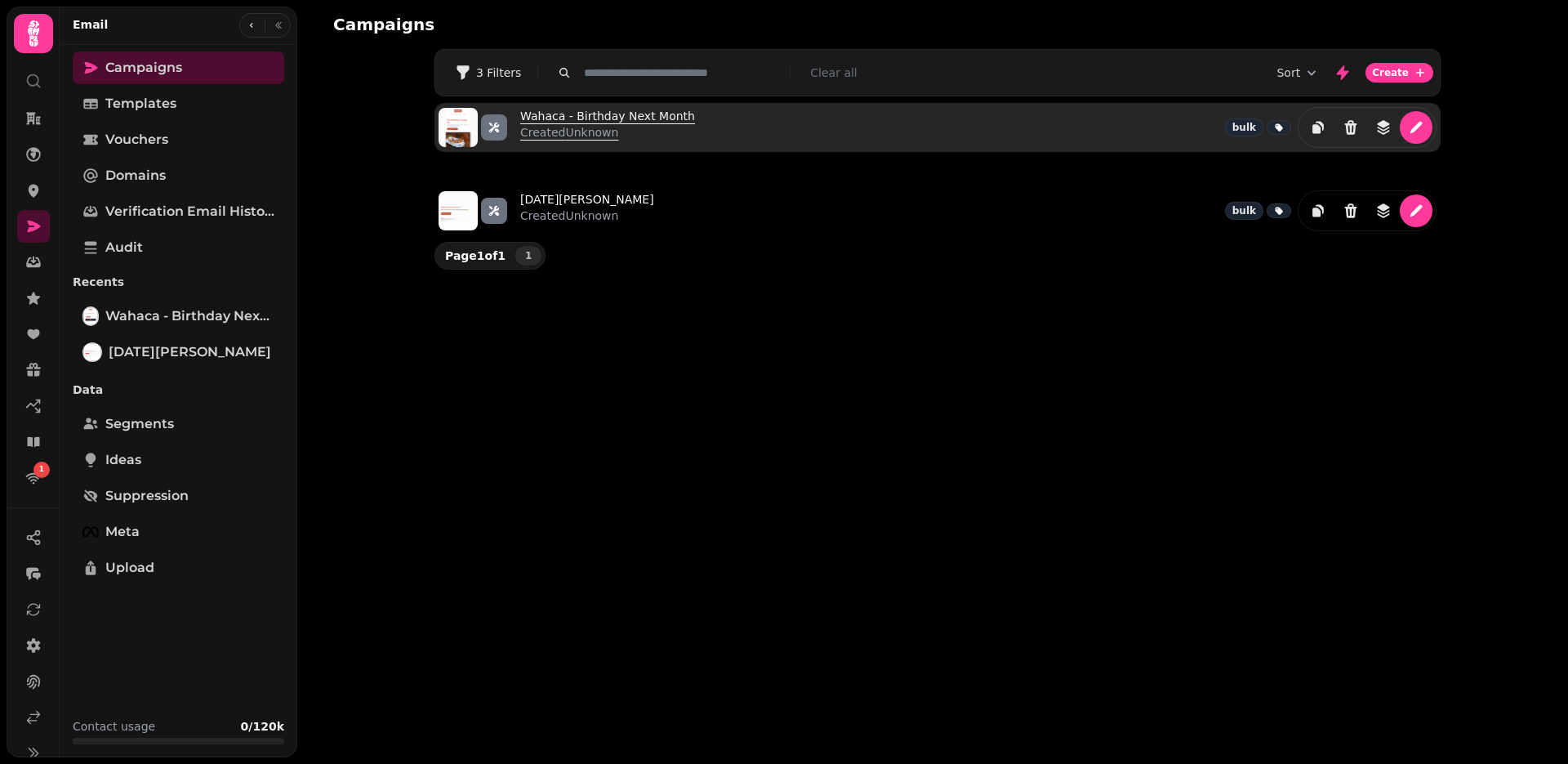
click at [675, 121] on link "Wahaca - Birthday Next Month Created Unknown" at bounding box center [607, 128] width 175 height 39
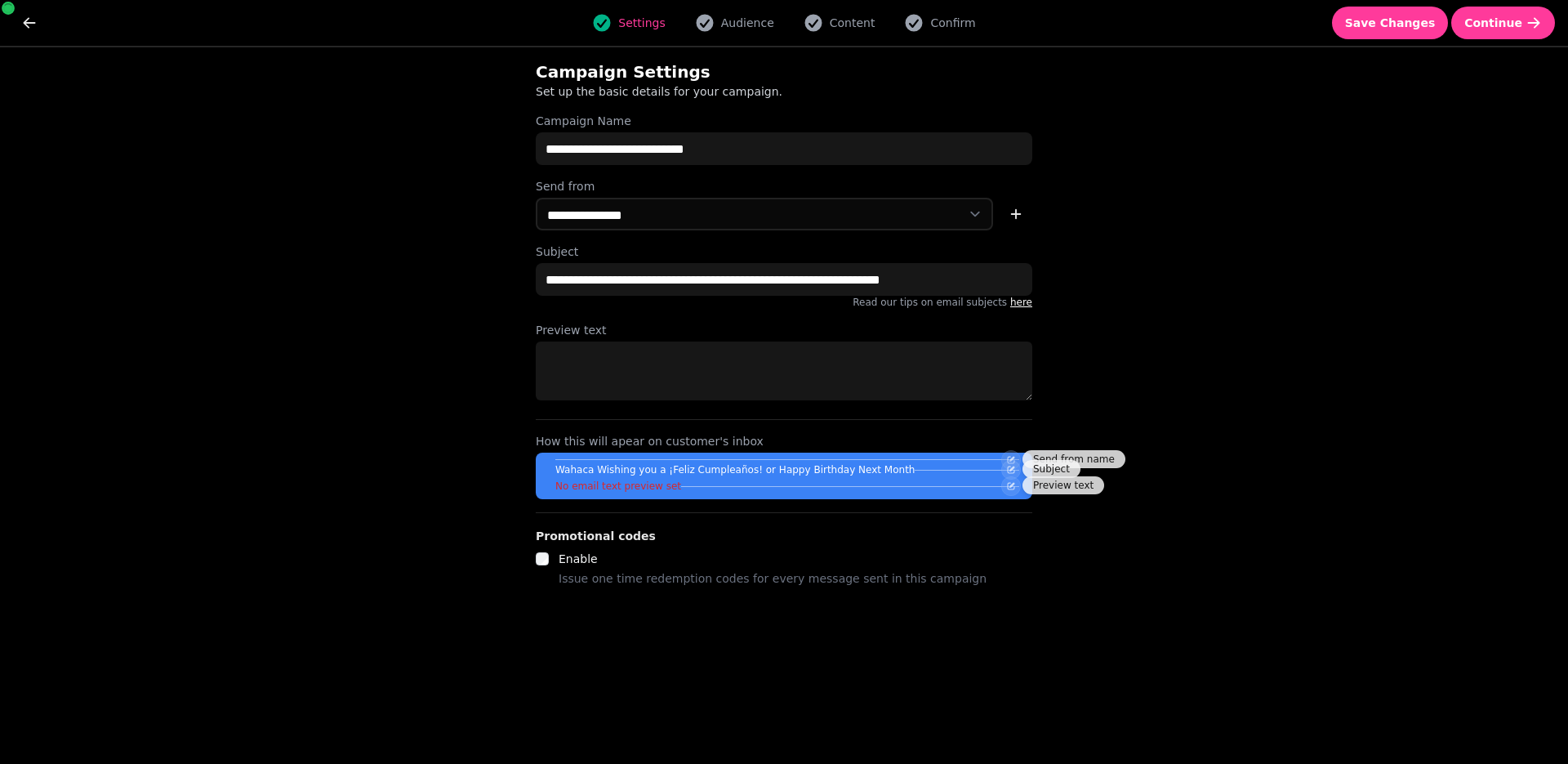
select select "**********"
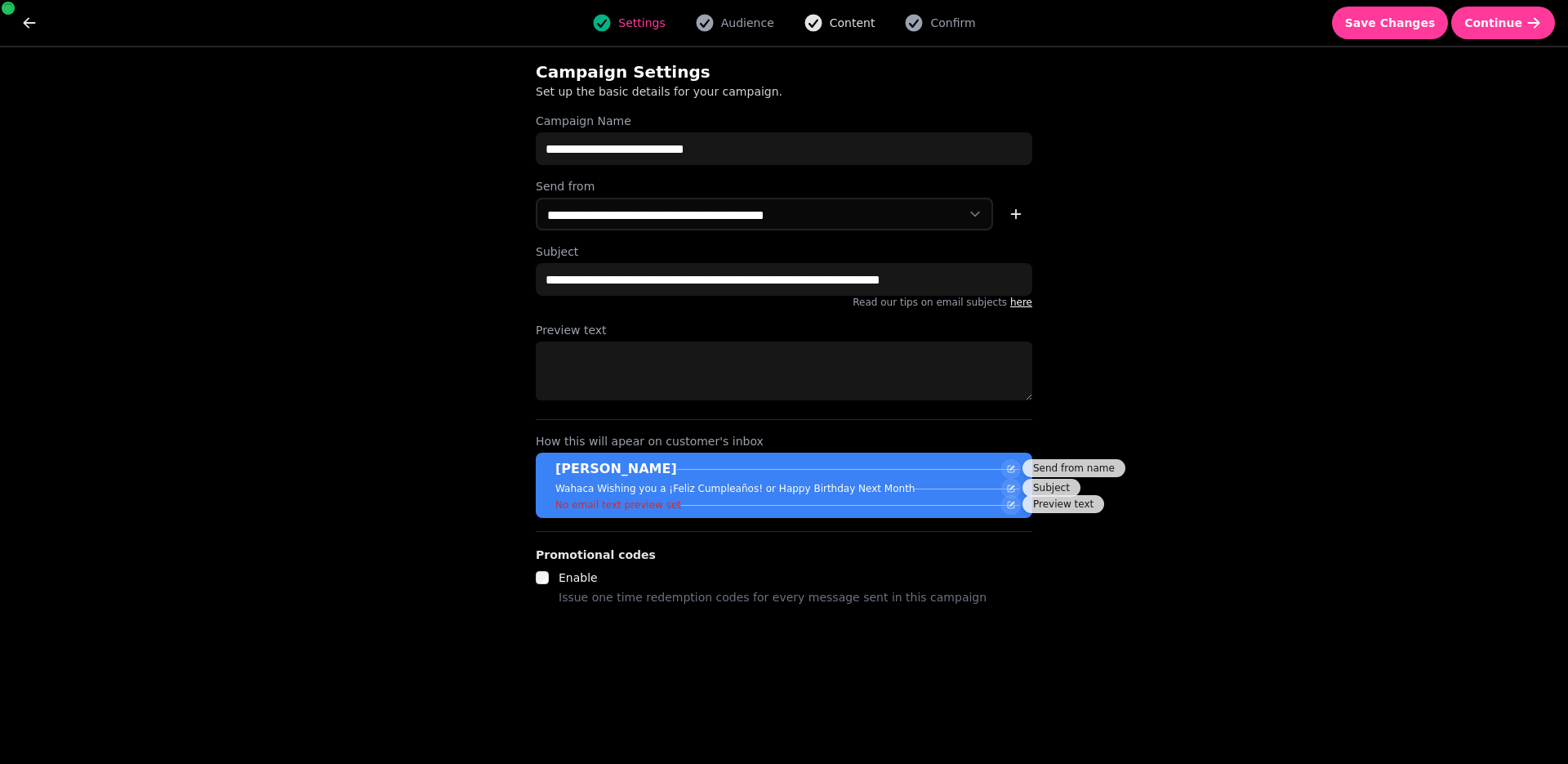
click at [838, 23] on span "Content" at bounding box center [852, 22] width 45 height 16
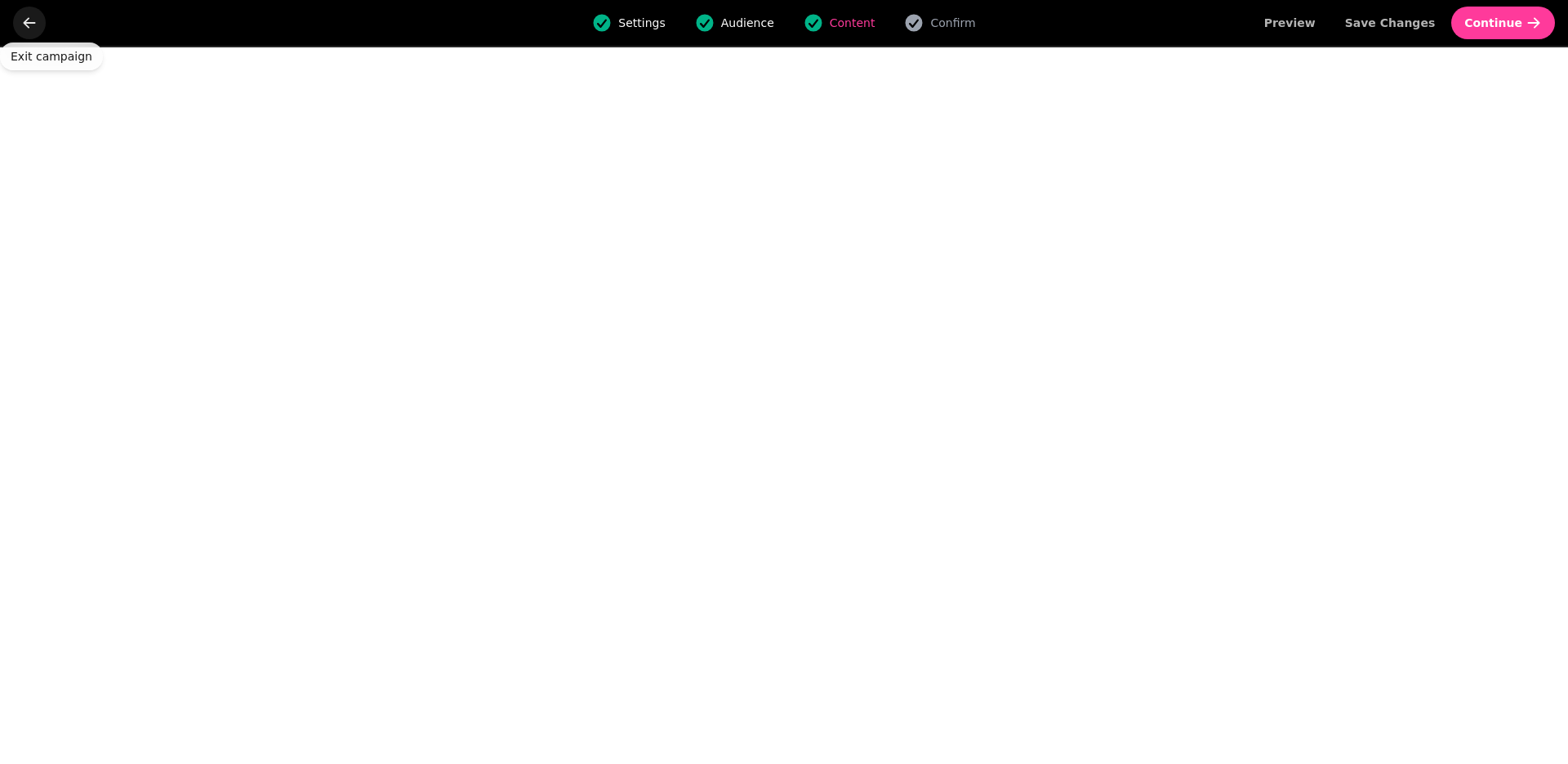
click at [19, 21] on button "go back" at bounding box center [29, 23] width 33 height 33
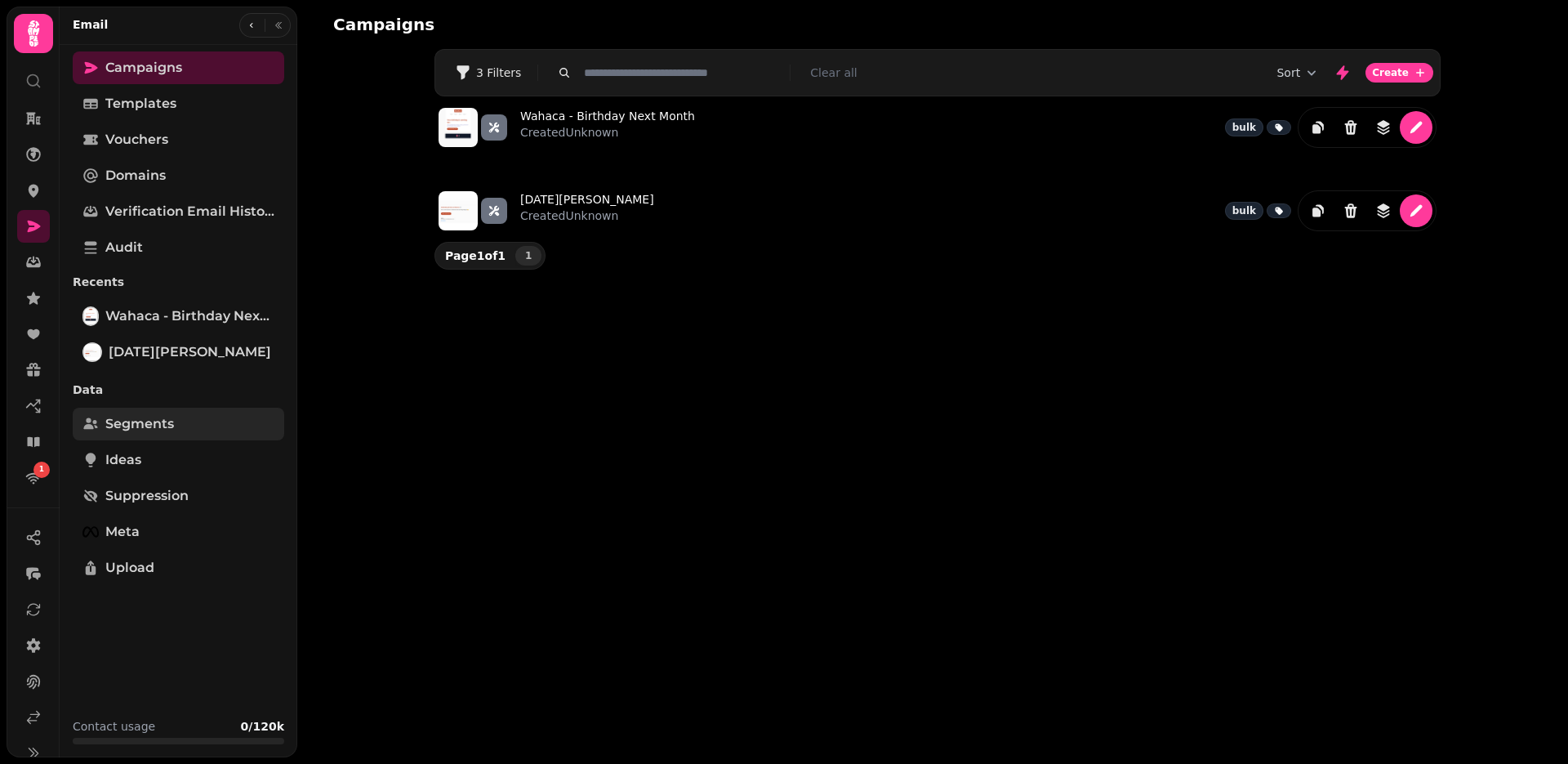
click at [157, 422] on span "Segments" at bounding box center [140, 423] width 69 height 20
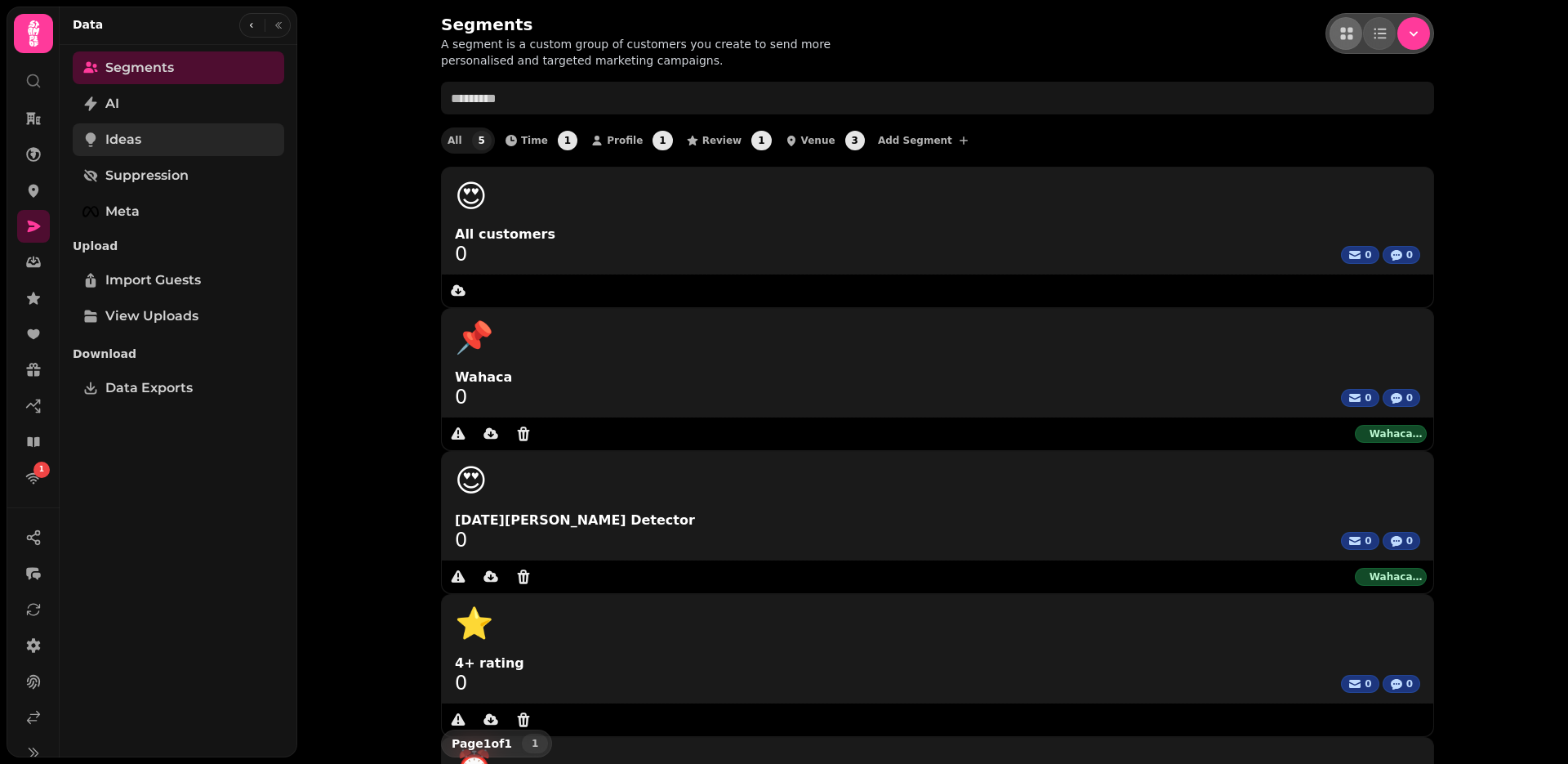
click at [170, 137] on link "Ideas" at bounding box center [178, 140] width 212 height 33
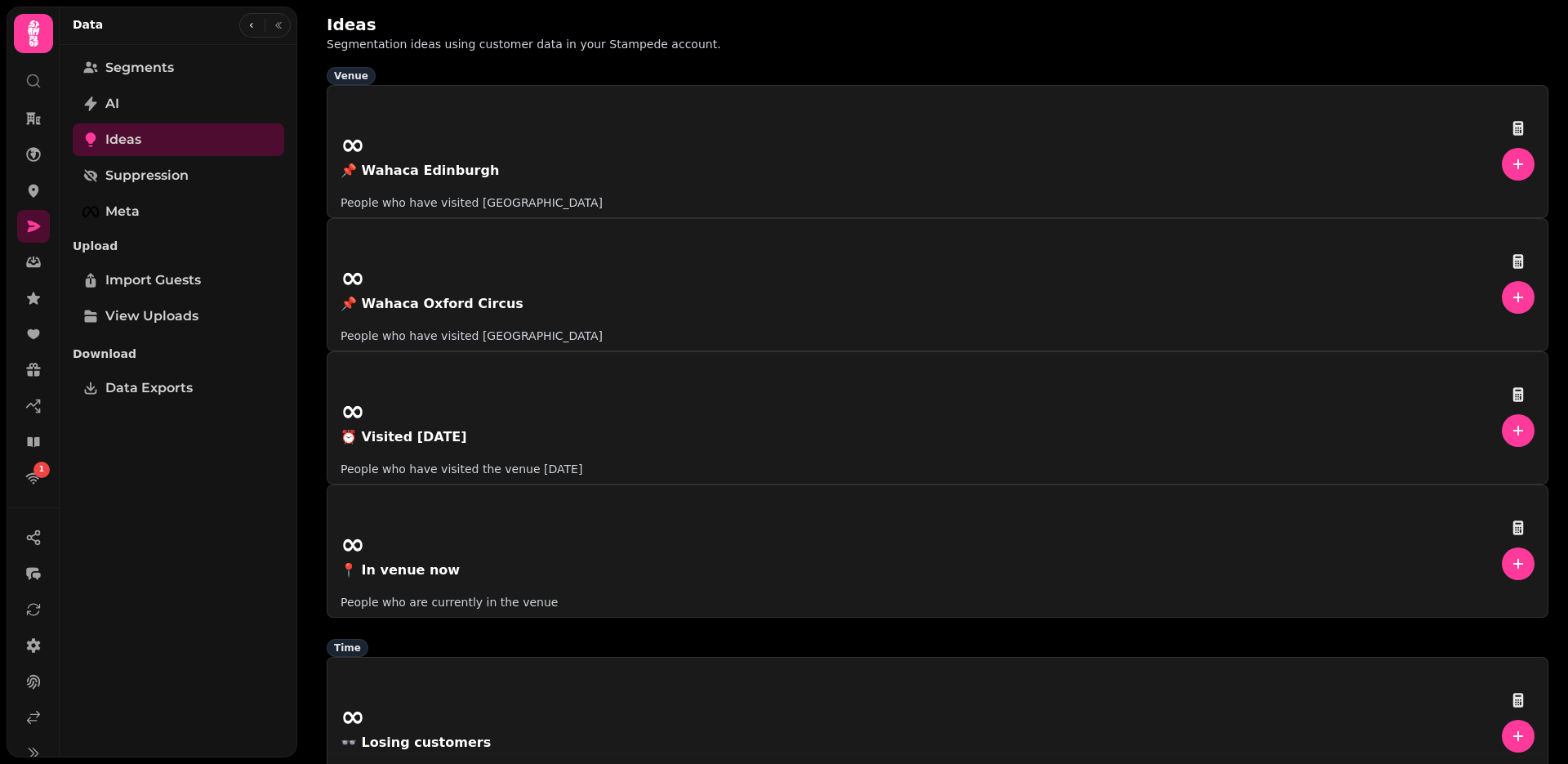
click at [276, 43] on div "Data" at bounding box center [179, 26] width 238 height 39
click at [280, 29] on icon "button" at bounding box center [277, 25] width 9 height 9
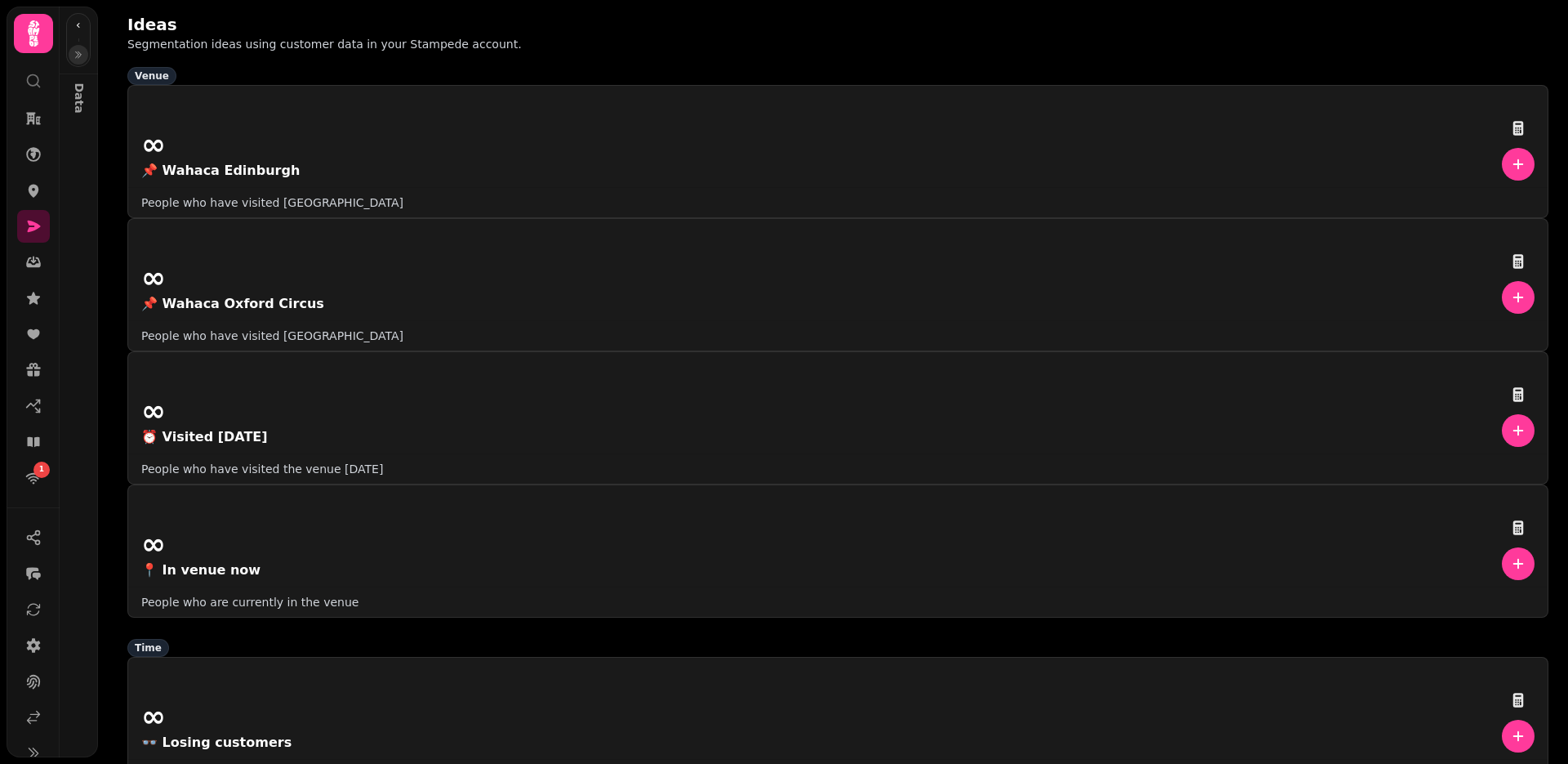
click at [79, 58] on icon "button" at bounding box center [78, 54] width 9 height 9
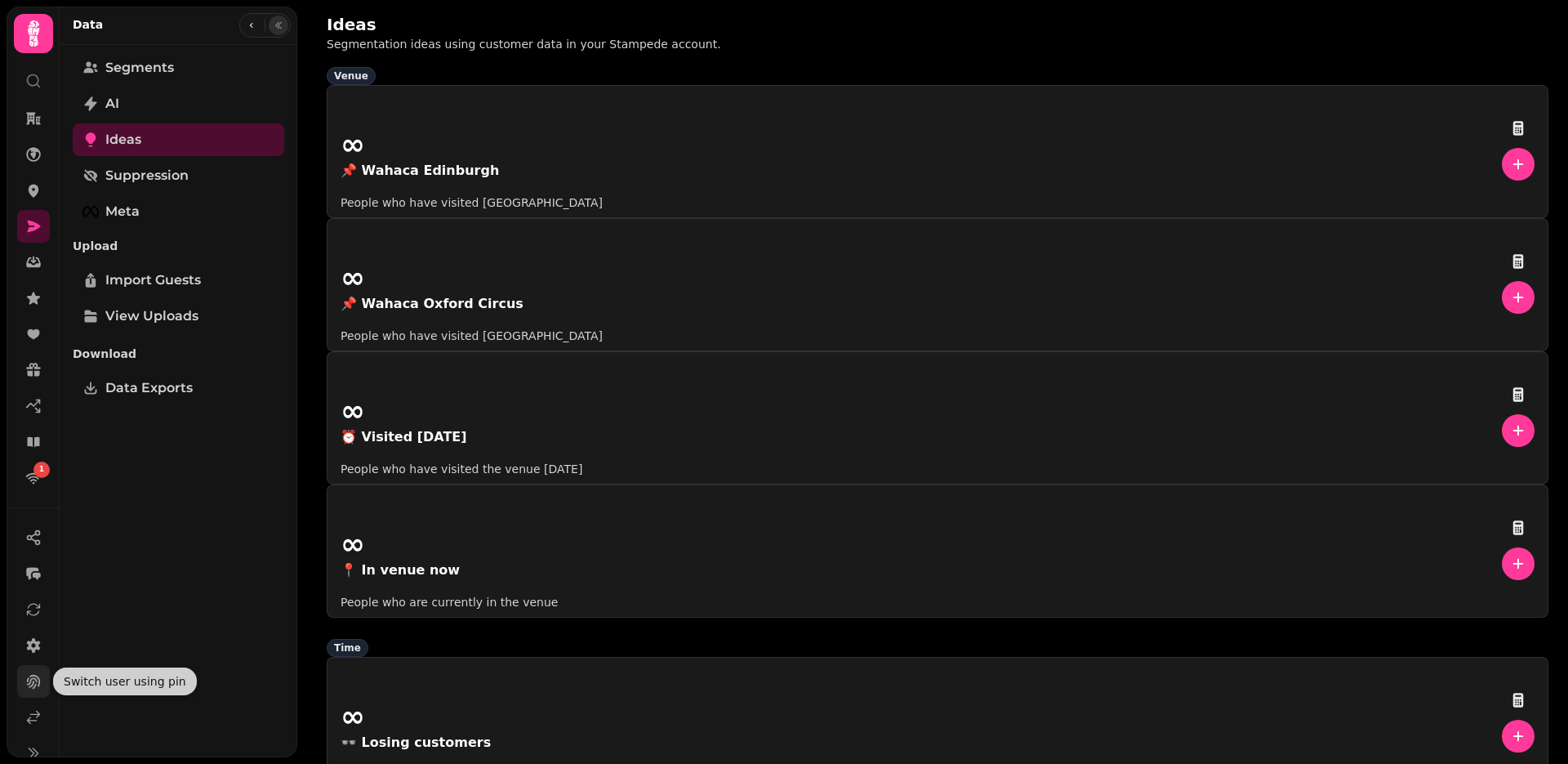
scroll to position [20, 0]
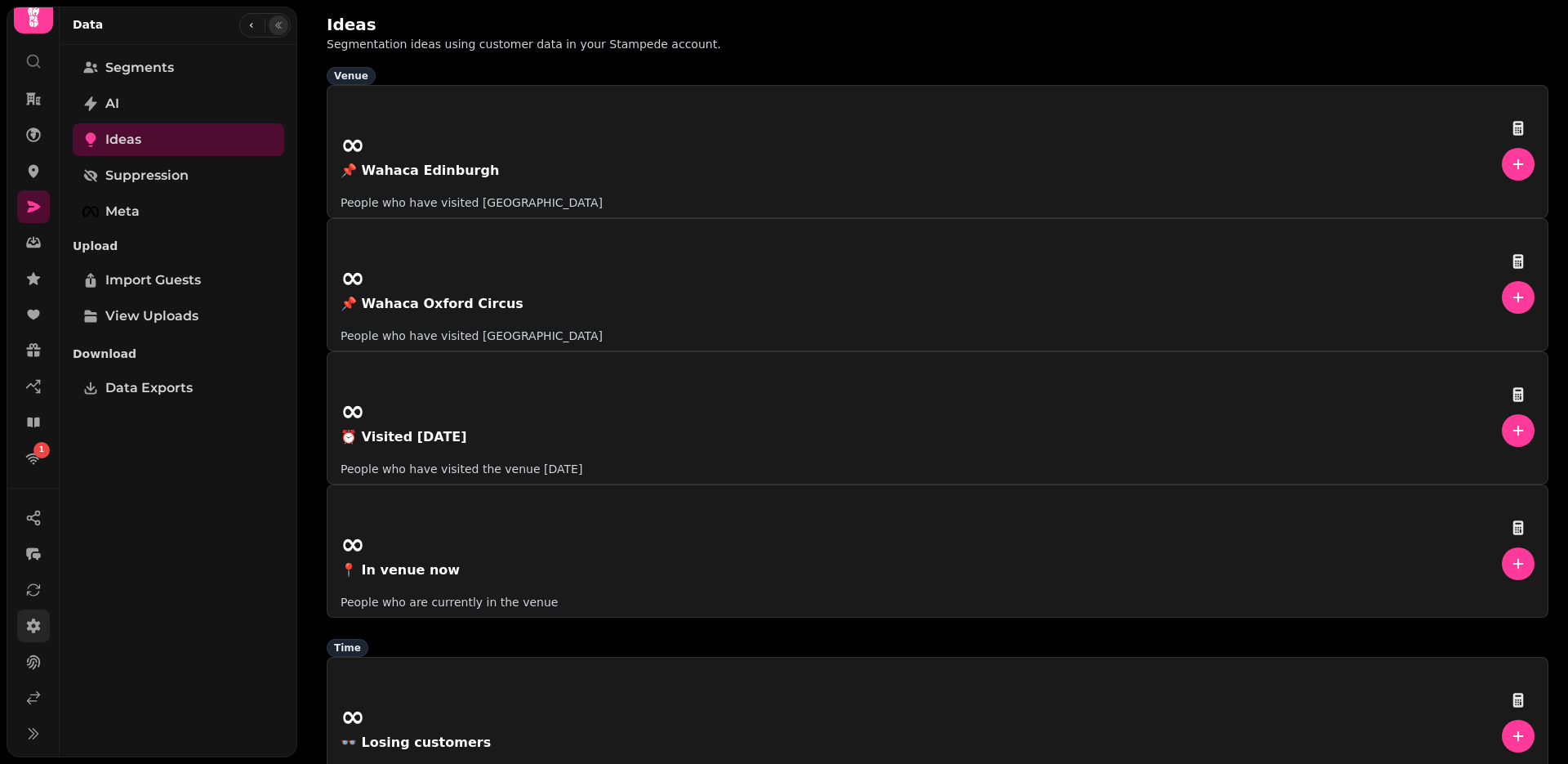
click at [24, 572] on link at bounding box center [33, 625] width 33 height 33
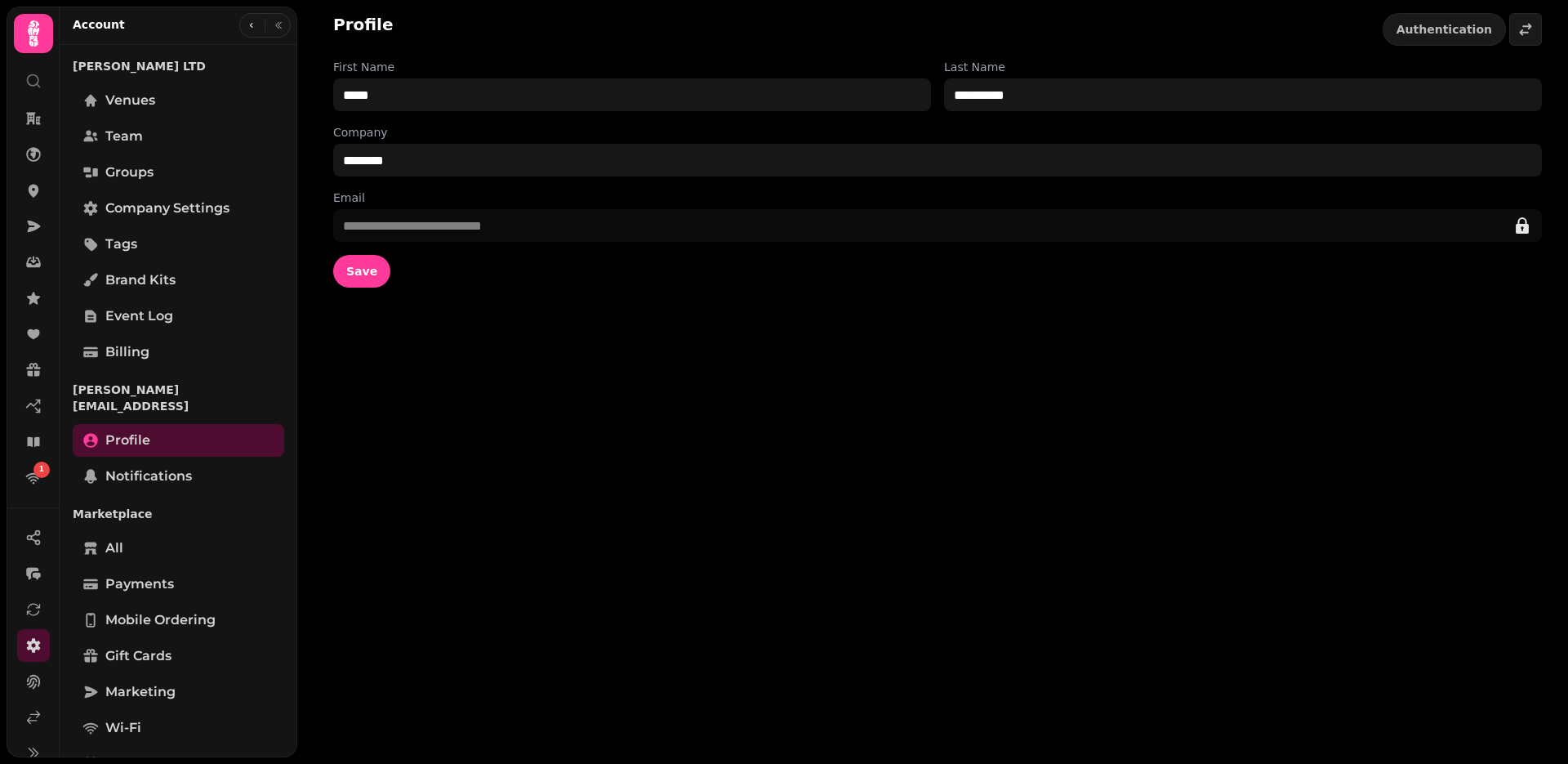
click at [28, 28] on icon at bounding box center [33, 33] width 11 height 27
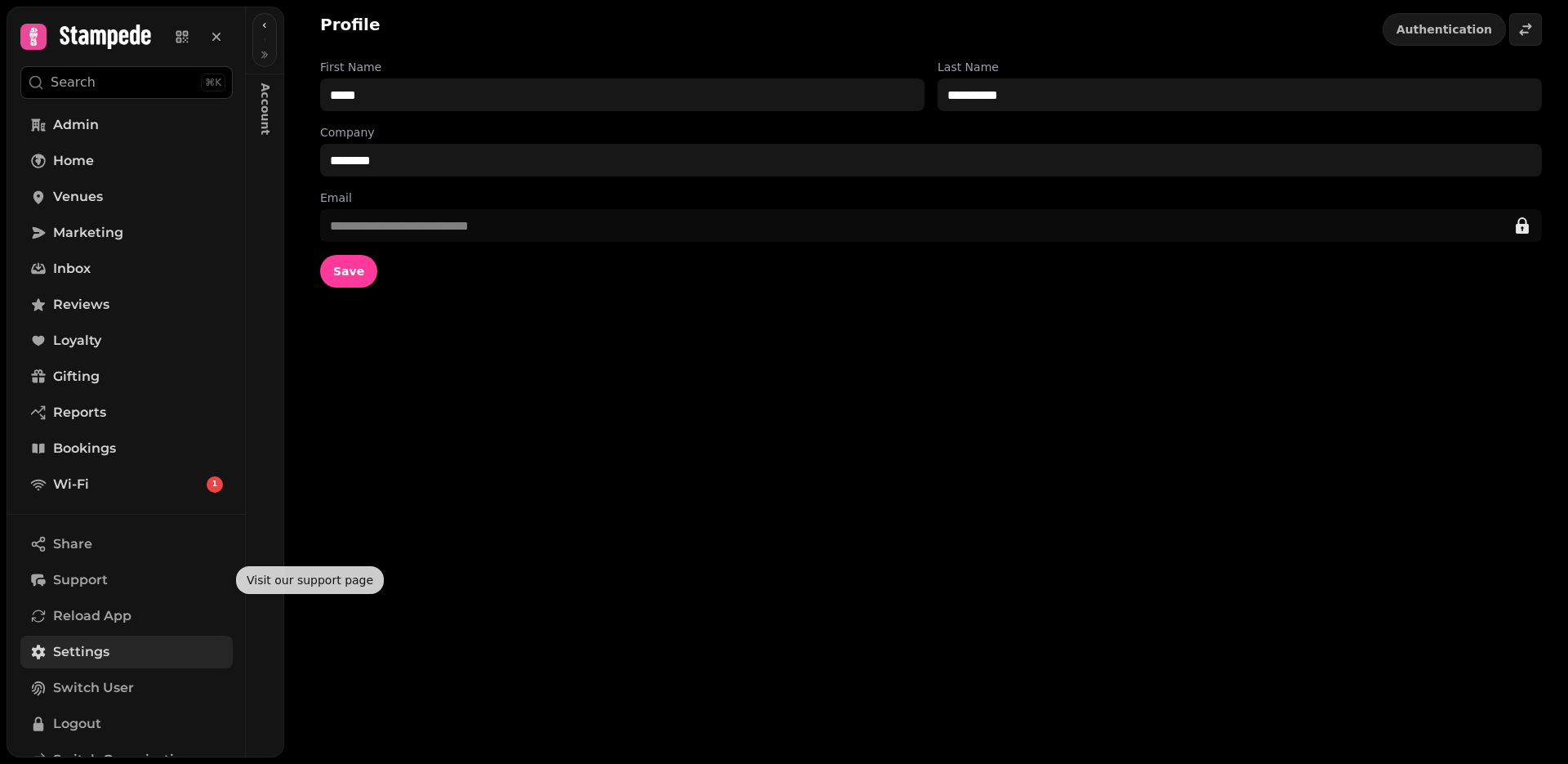
click at [140, 572] on link "Settings" at bounding box center [127, 652] width 212 height 33
click at [271, 58] on button "button" at bounding box center [265, 54] width 20 height 20
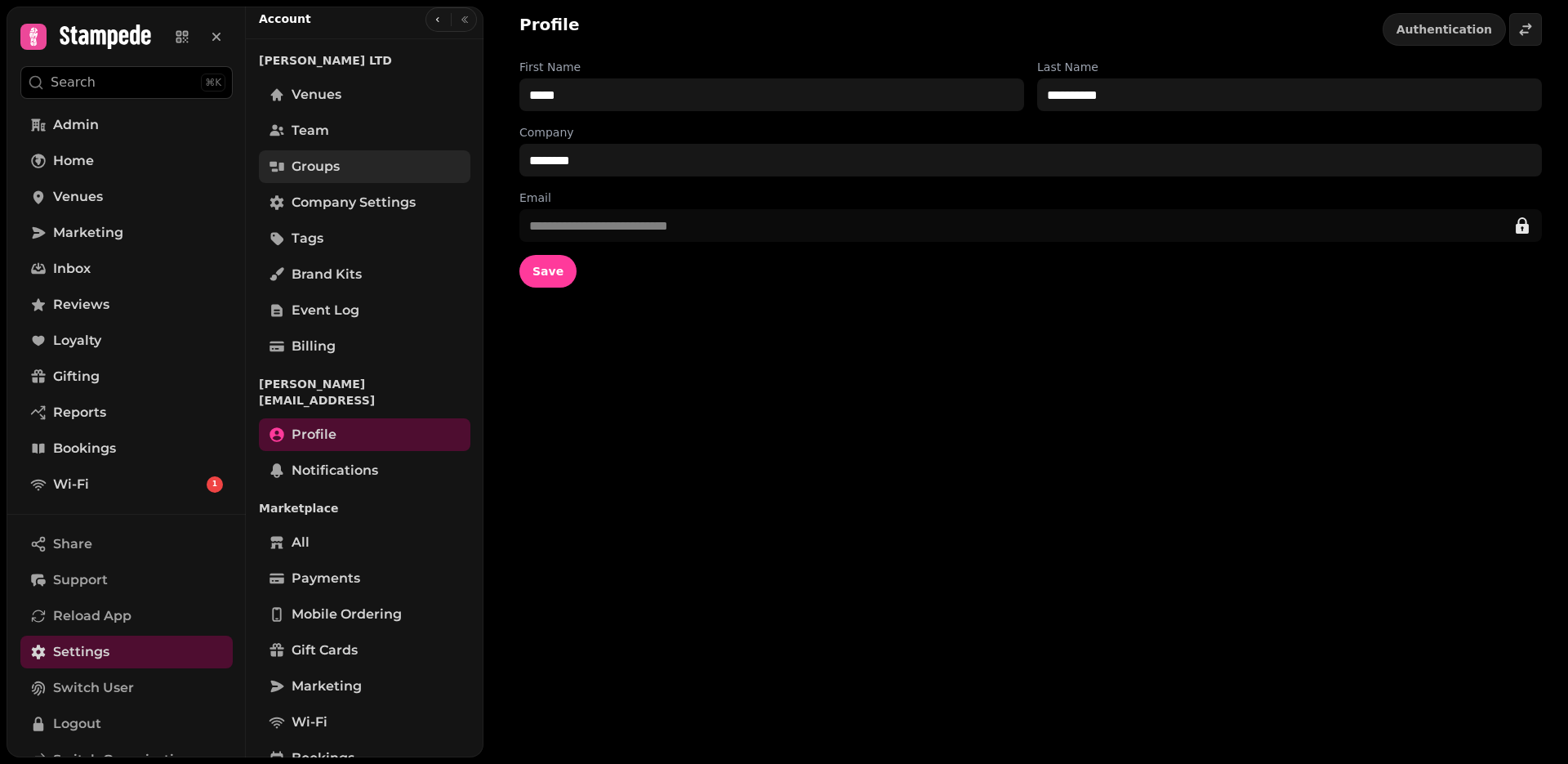
scroll to position [8, 0]
click at [402, 188] on link "Company settings" at bounding box center [364, 201] width 212 height 33
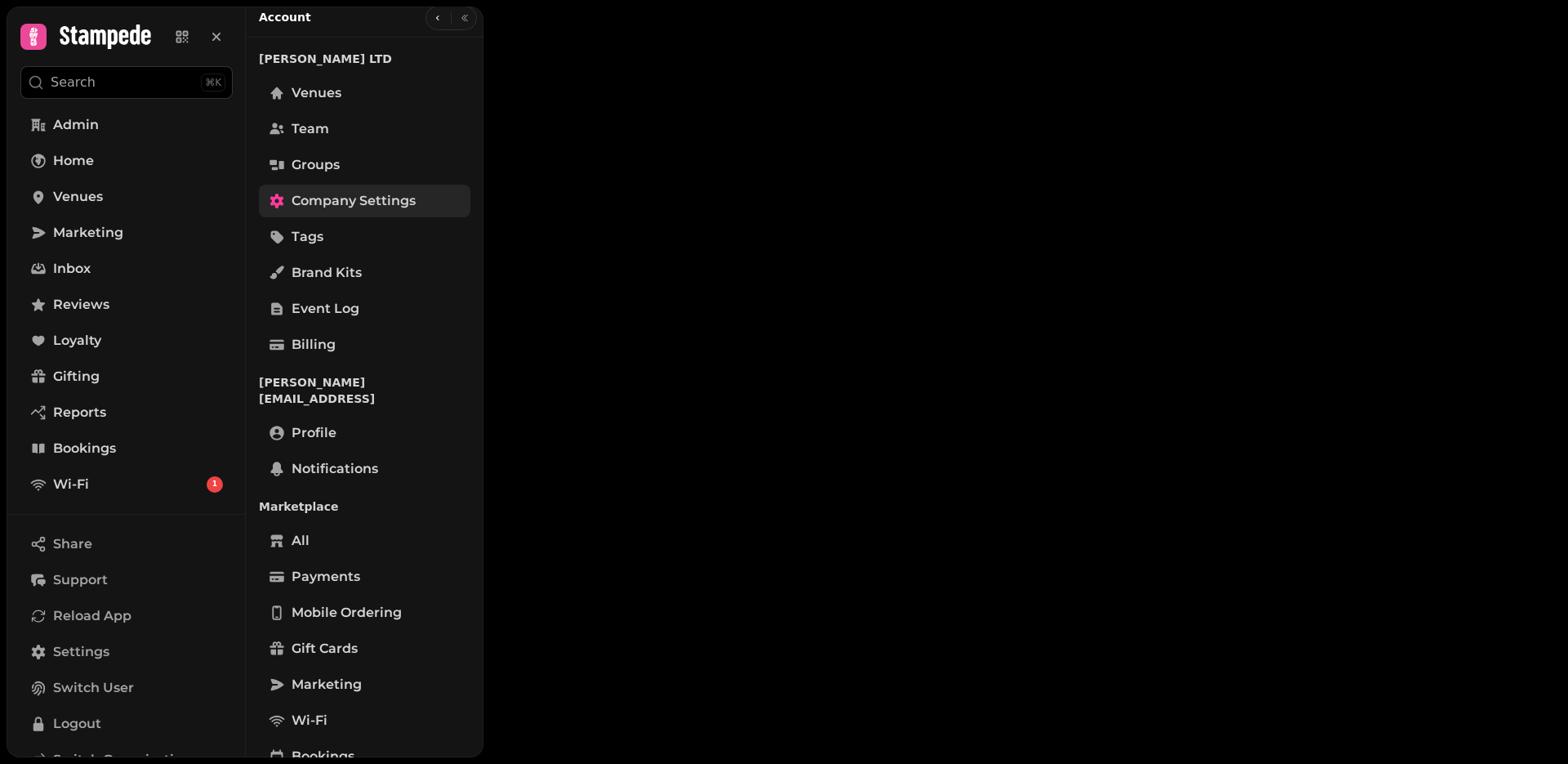
select select "**********"
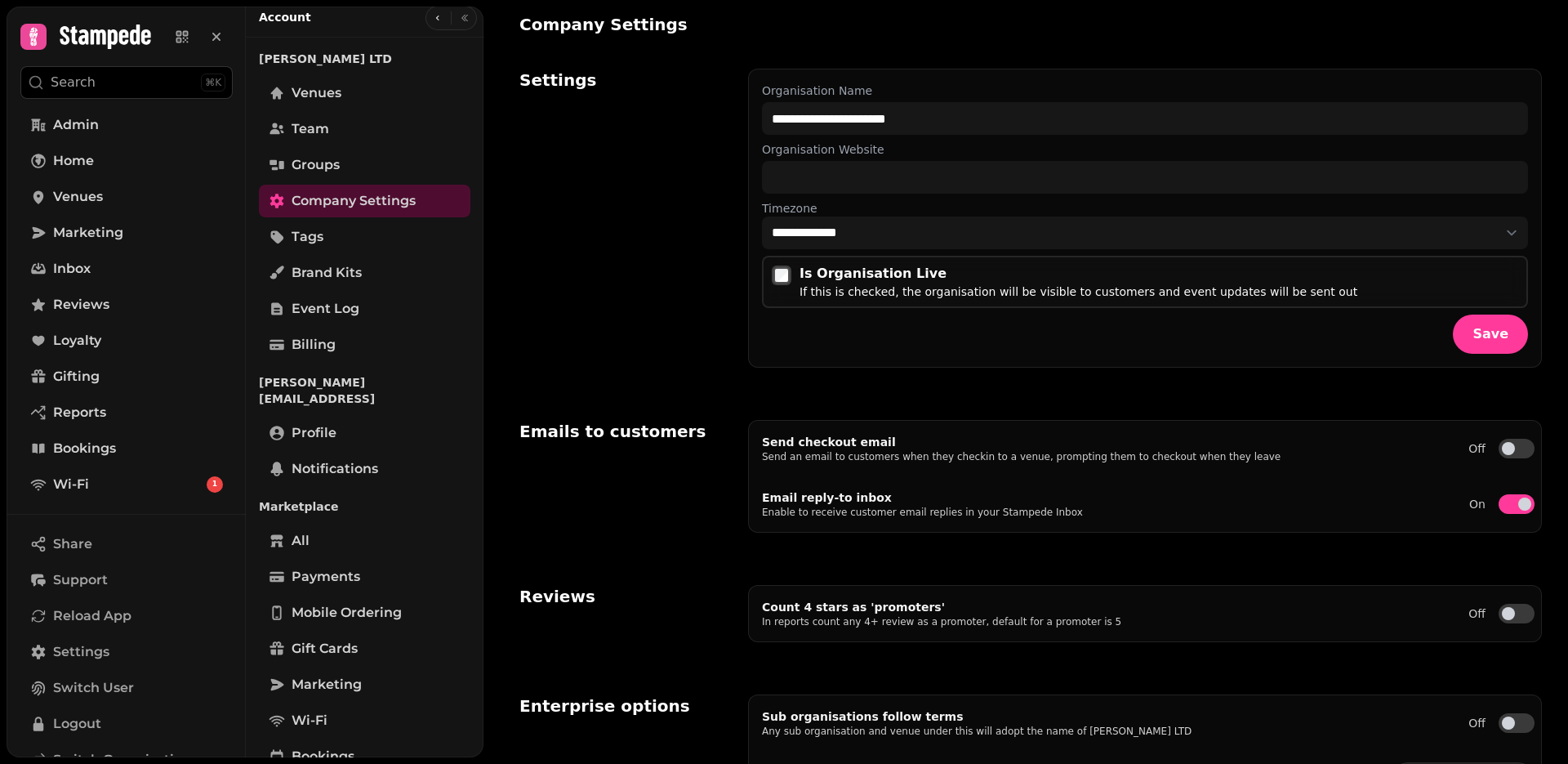
scroll to position [576, 0]
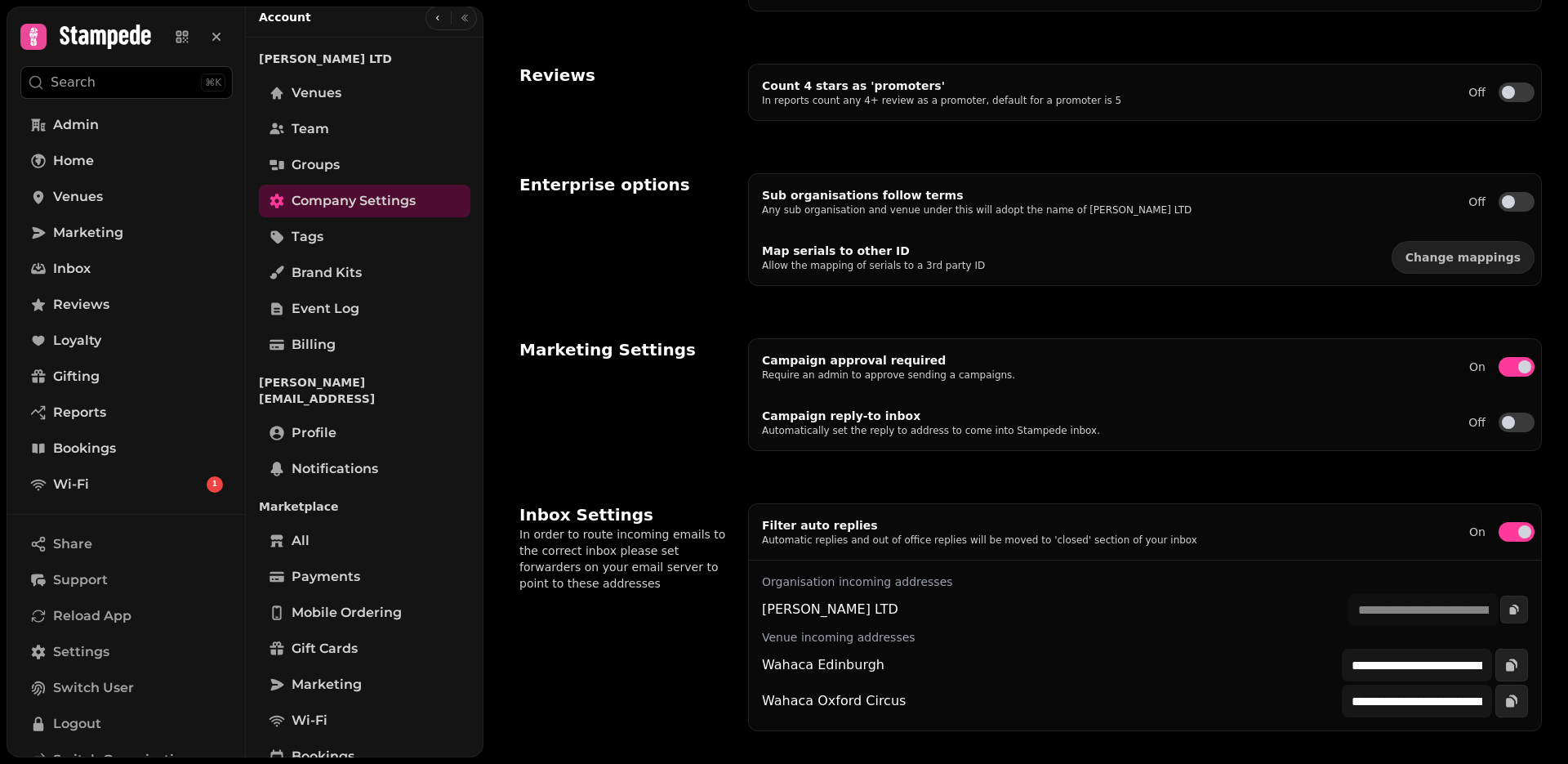
select select "**********"
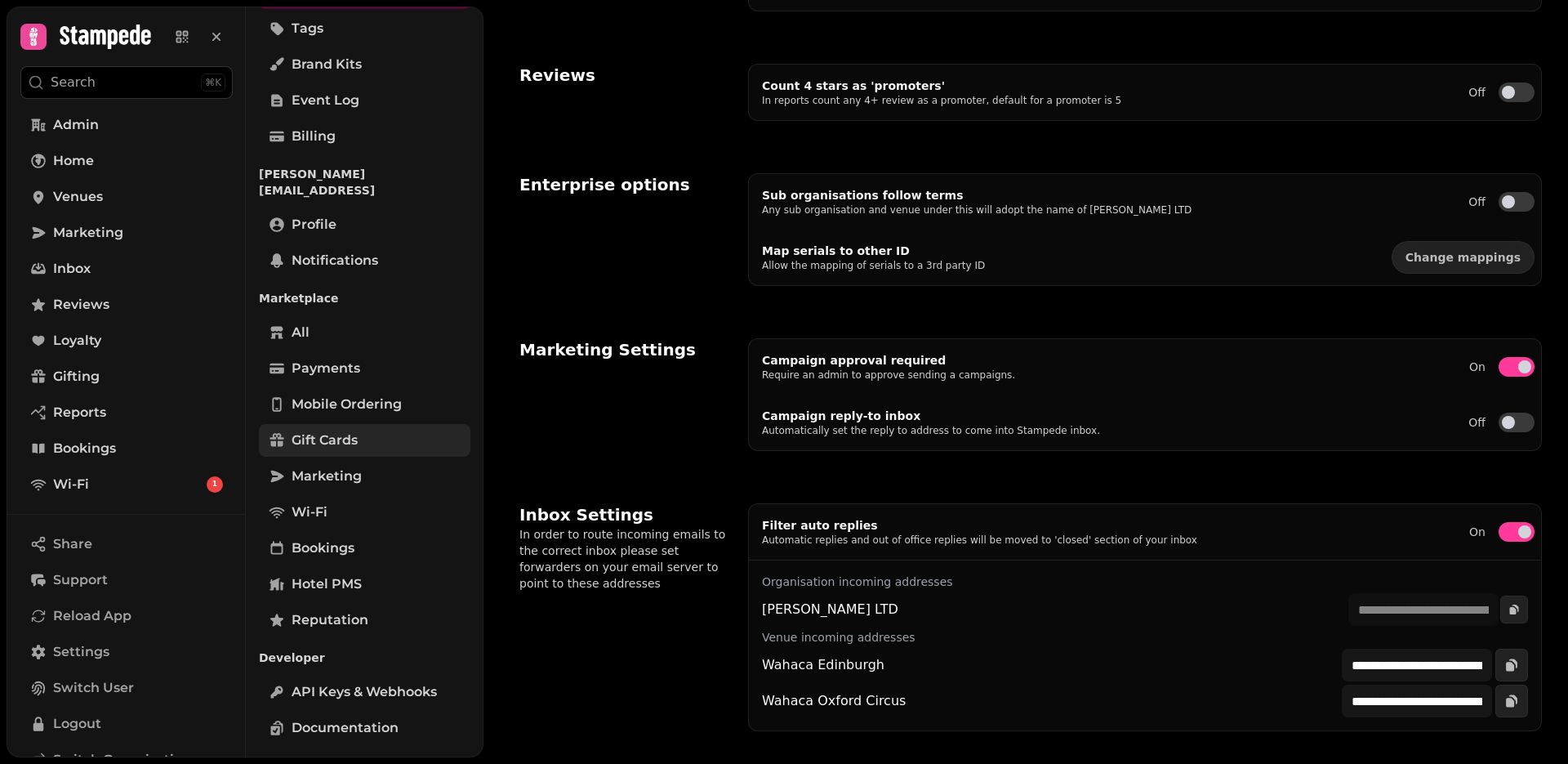
scroll to position [0, 0]
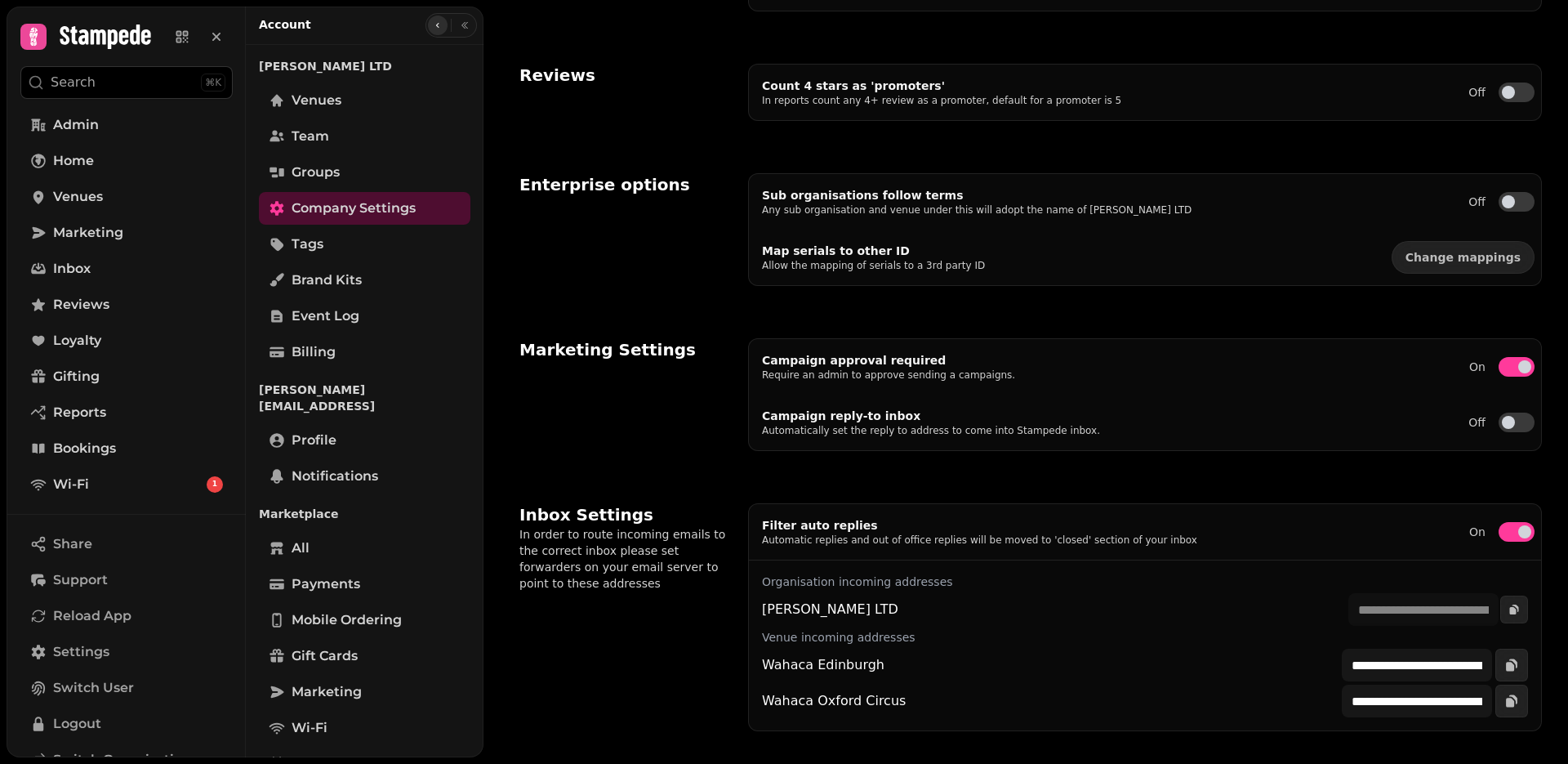
click at [432, 33] on button "button" at bounding box center [438, 25] width 20 height 20
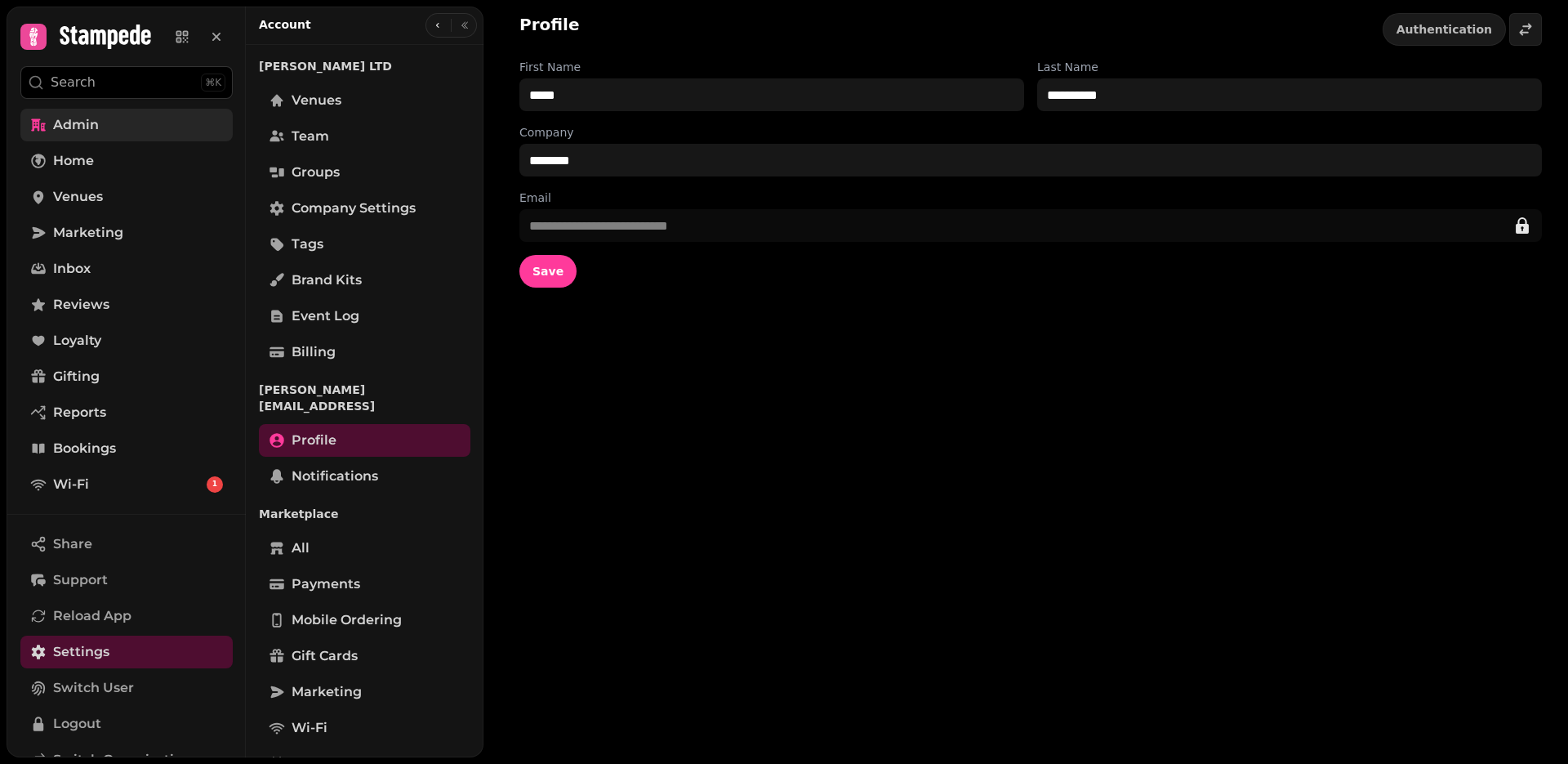
click at [99, 122] on link "Admin" at bounding box center [127, 125] width 212 height 33
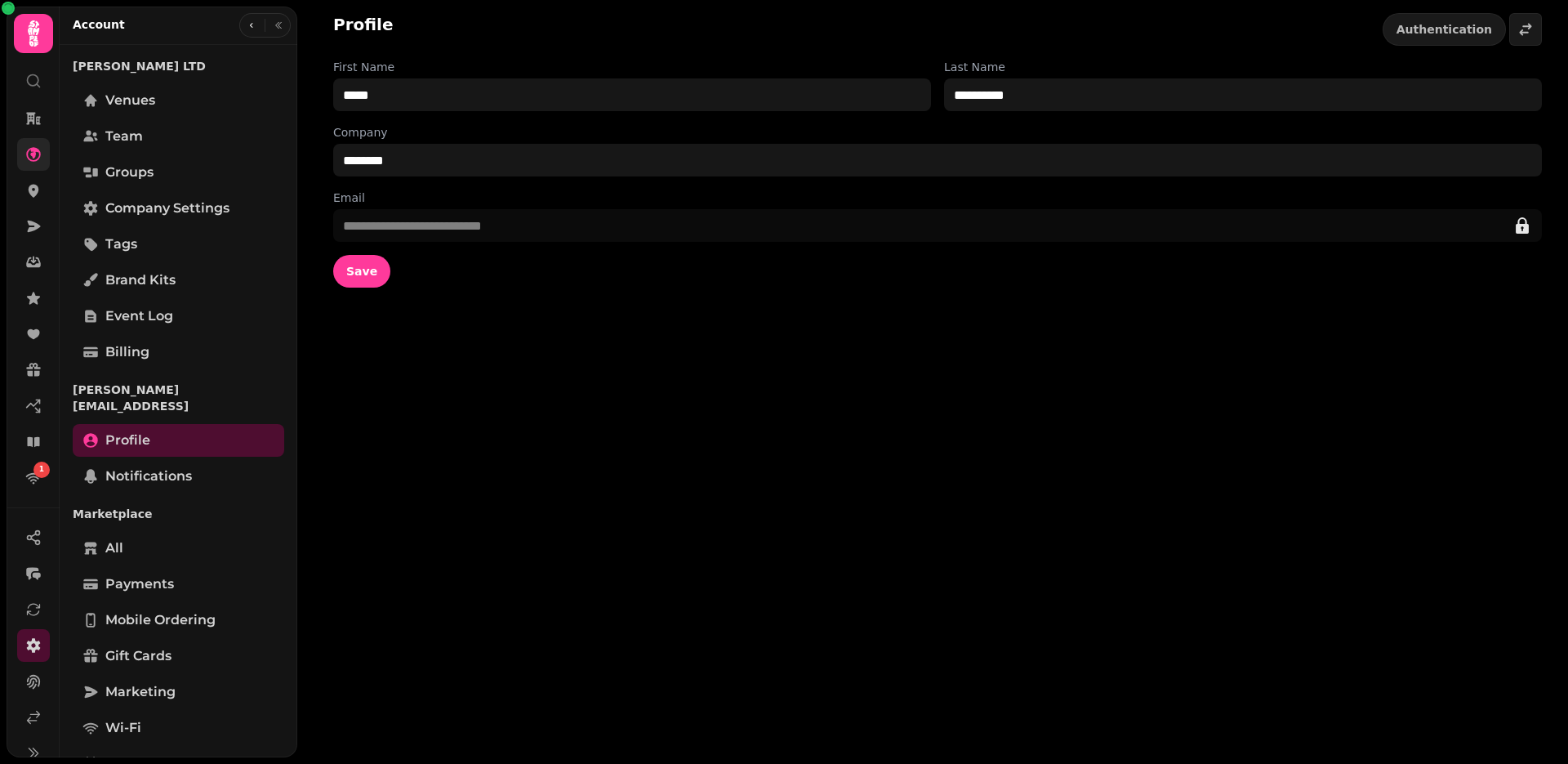
click at [44, 151] on link at bounding box center [33, 154] width 33 height 33
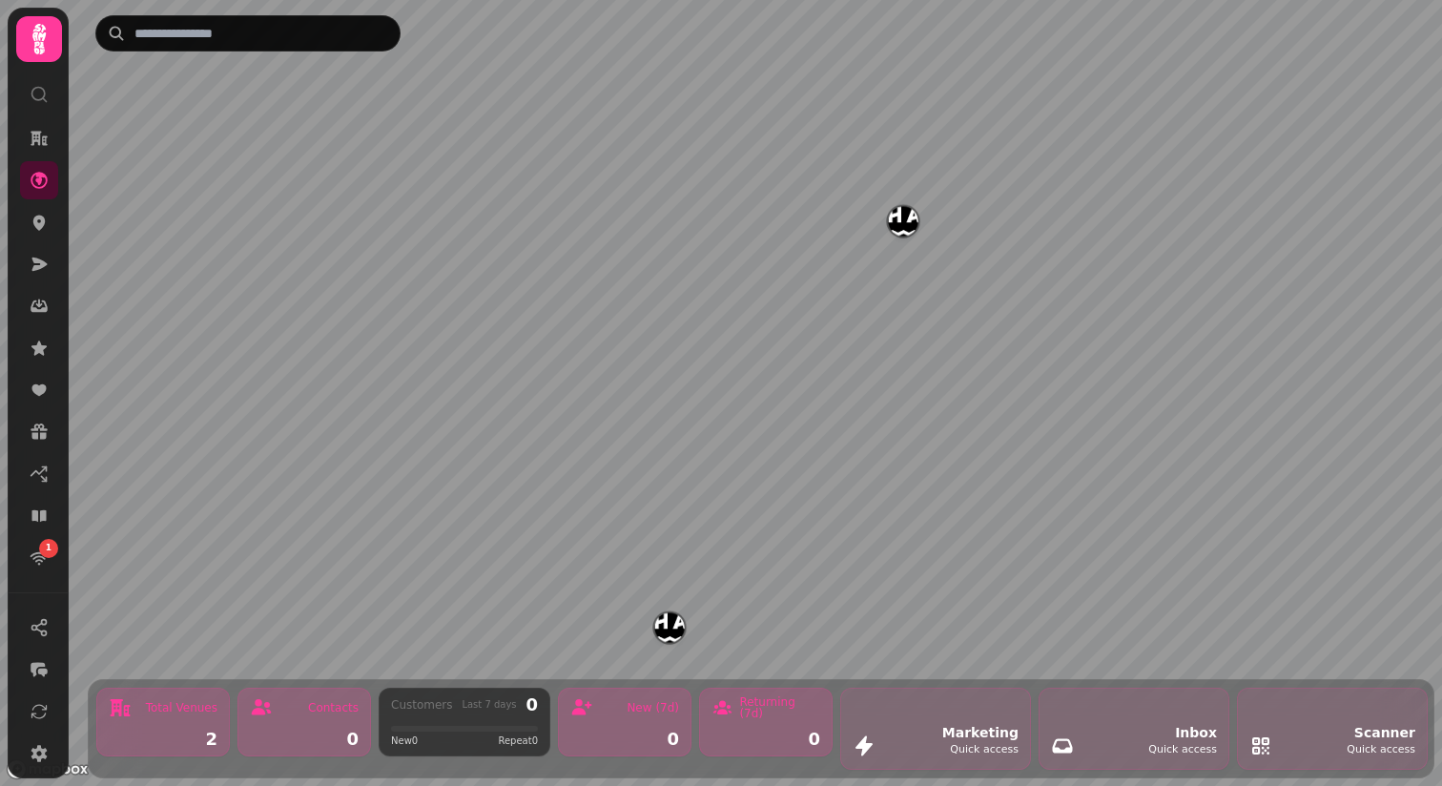
scroll to position [129, 0]
click at [42, 668] on icon at bounding box center [39, 708] width 19 height 19
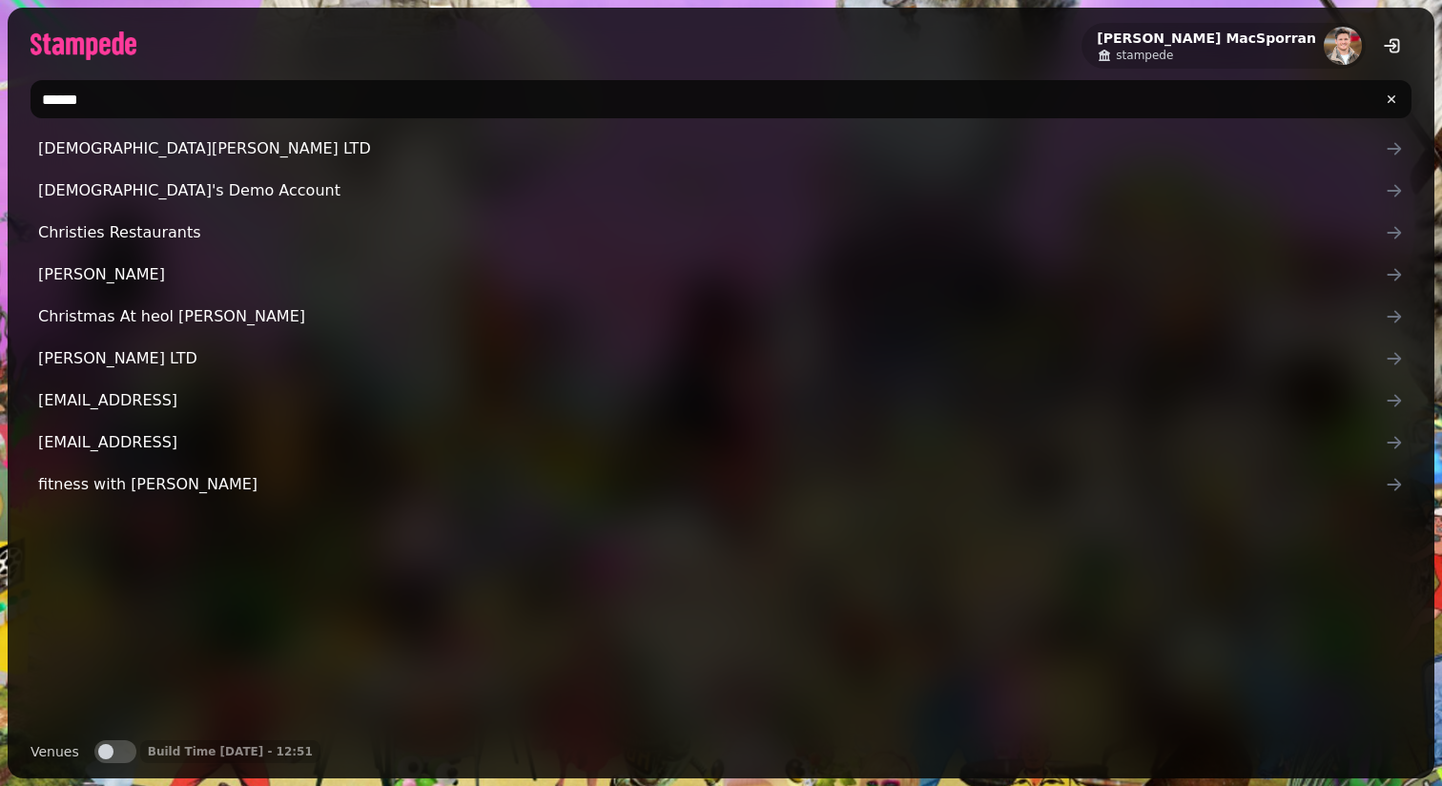
click at [180, 110] on input "******" at bounding box center [721, 99] width 1381 height 38
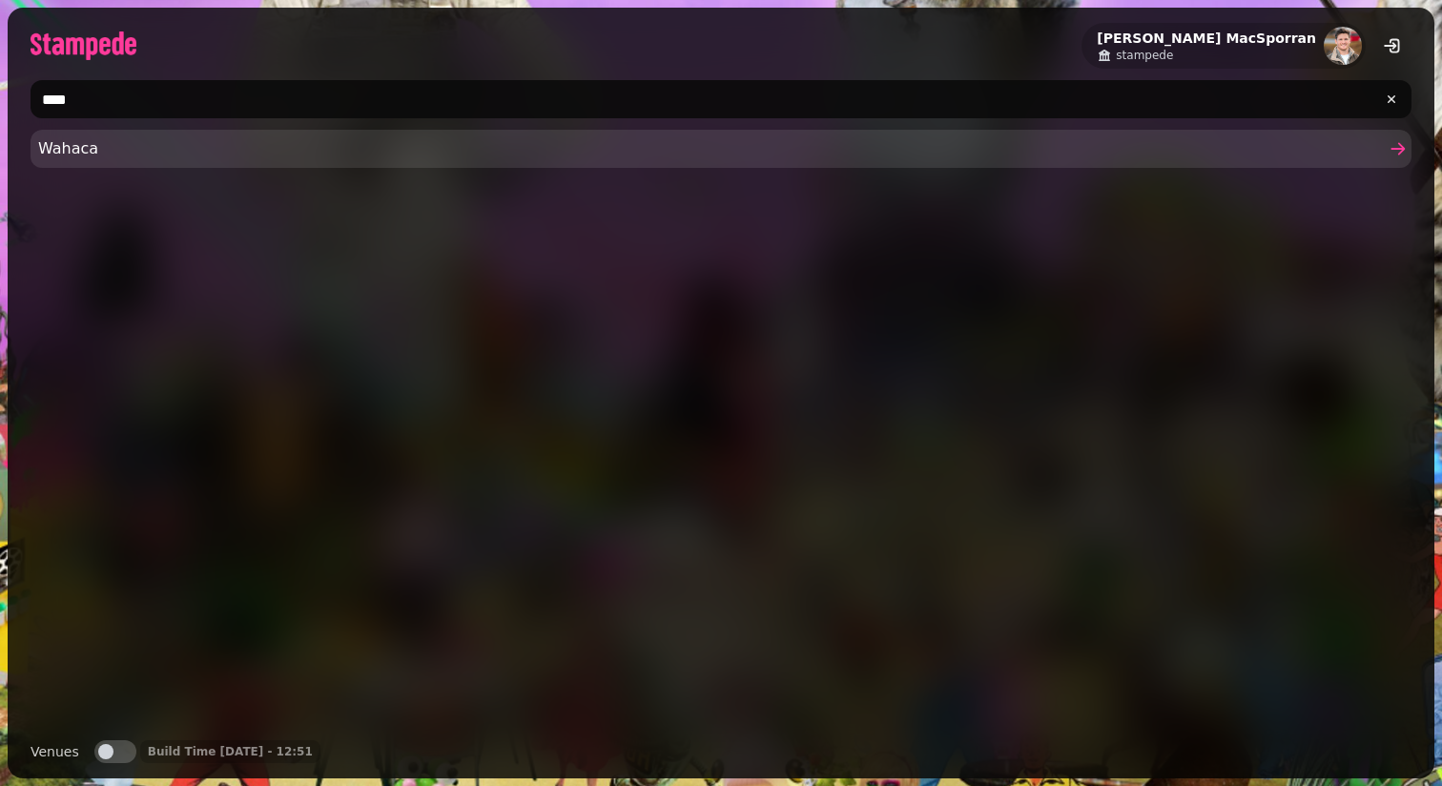
type input "****"
click at [184, 144] on span "Wahaca" at bounding box center [711, 148] width 1346 height 23
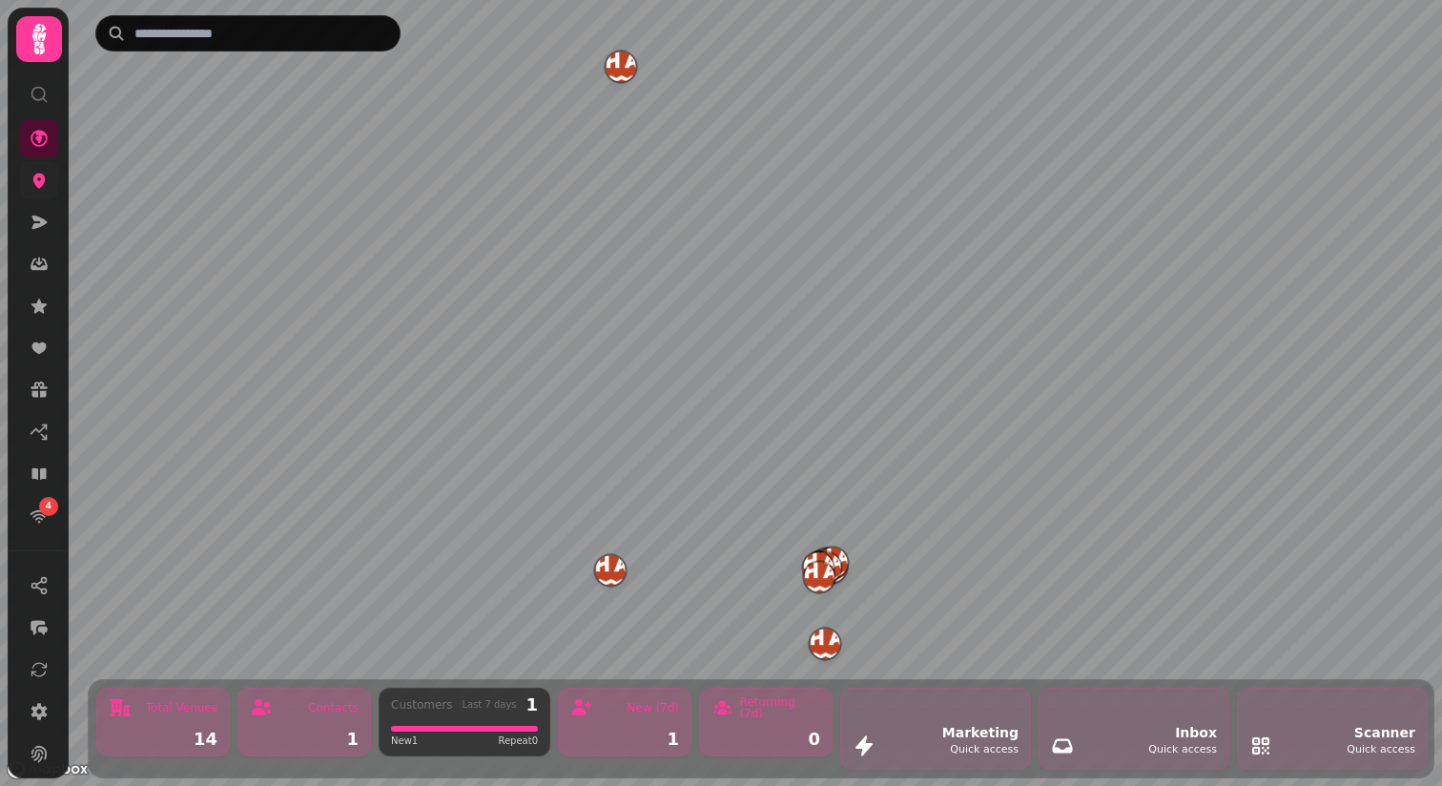
click at [49, 182] on link at bounding box center [39, 180] width 38 height 38
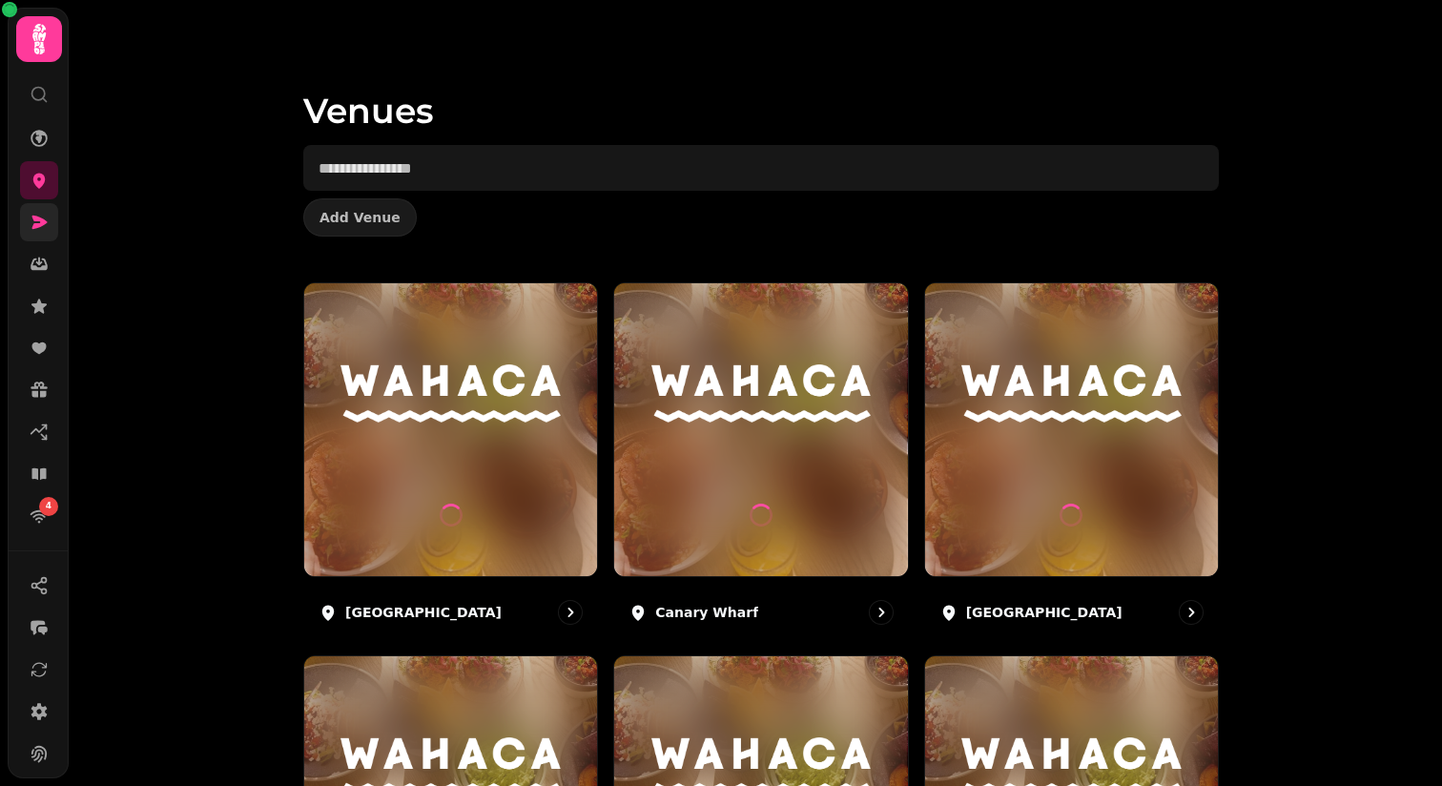
click at [37, 213] on icon at bounding box center [39, 222] width 19 height 19
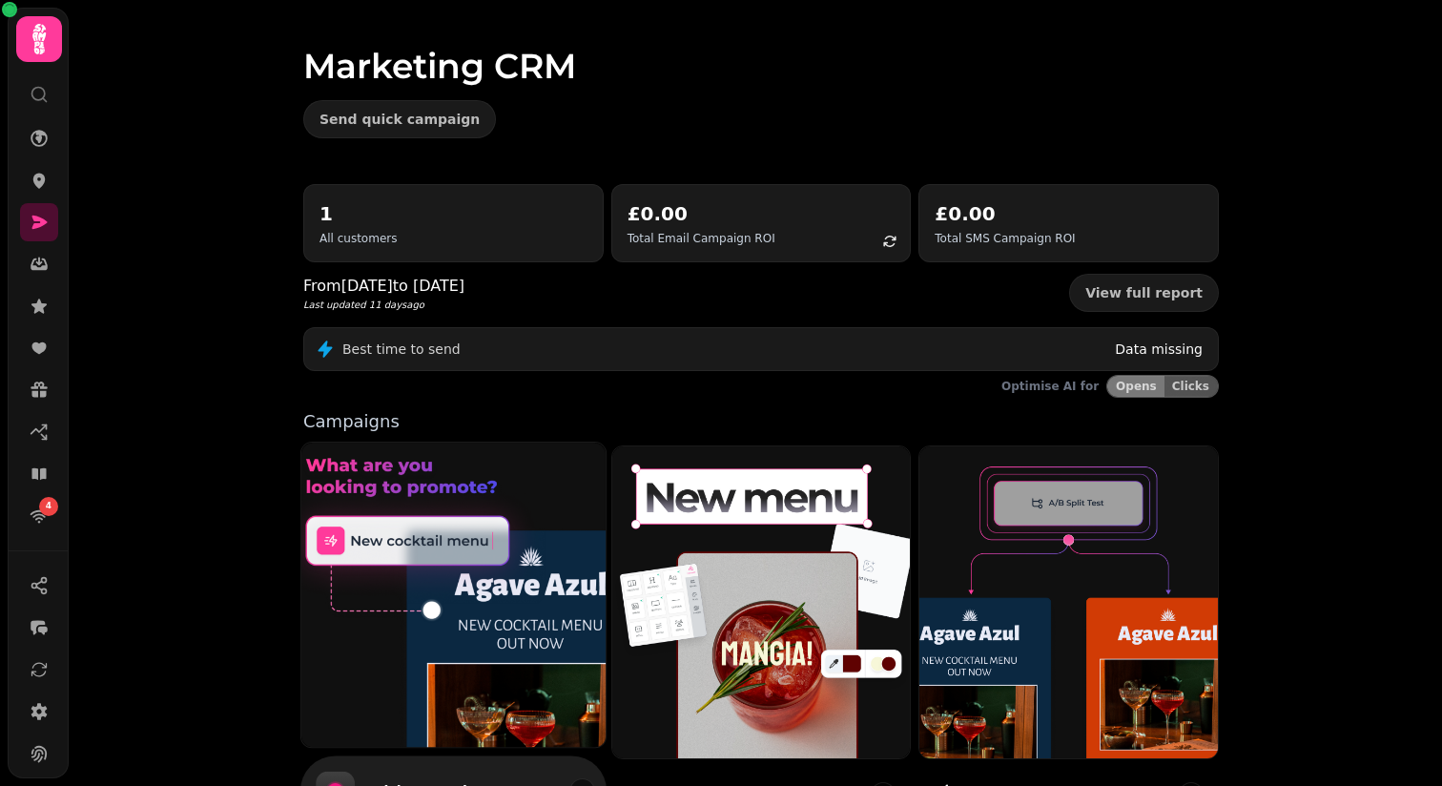
scroll to position [115, 0]
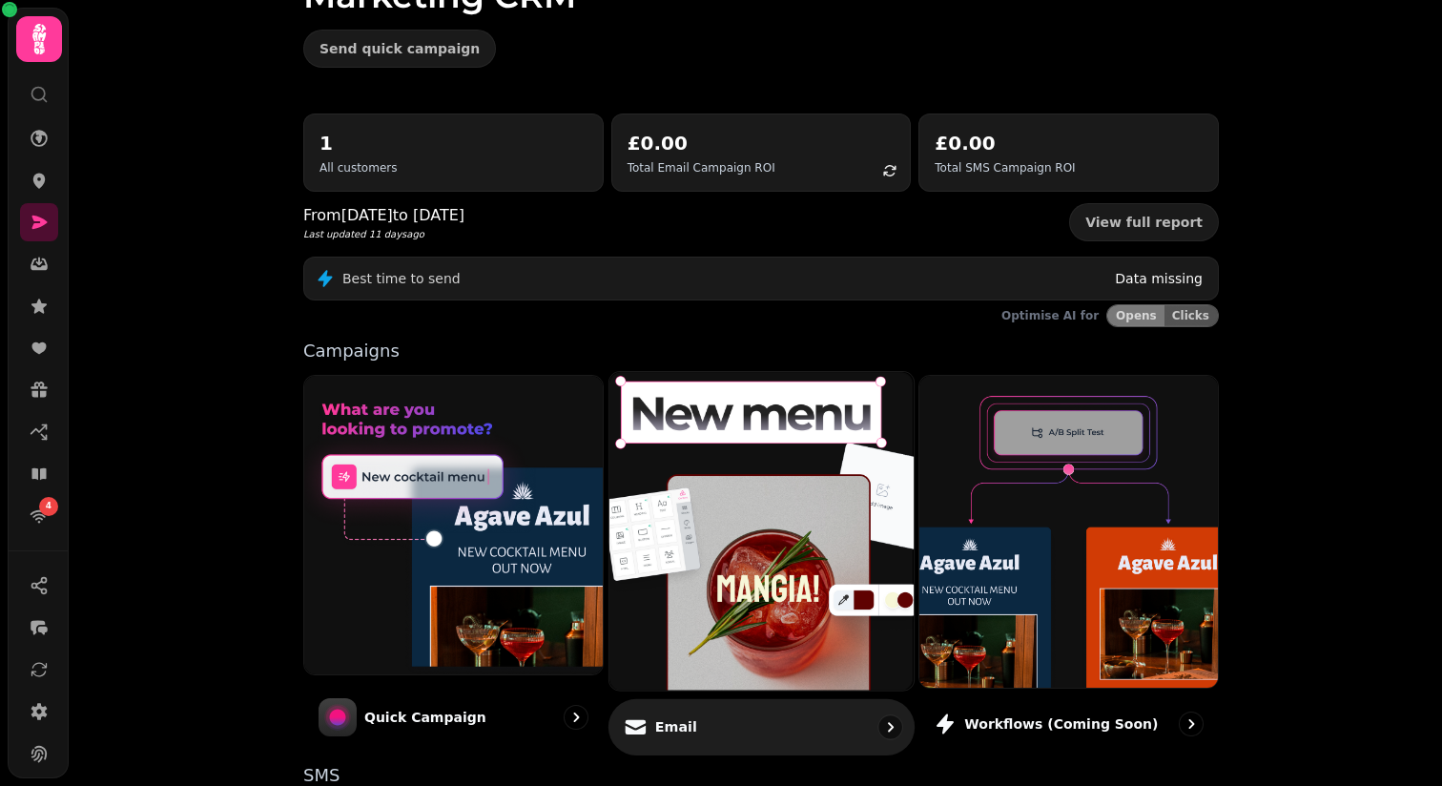
click at [715, 537] on img at bounding box center [761, 531] width 335 height 350
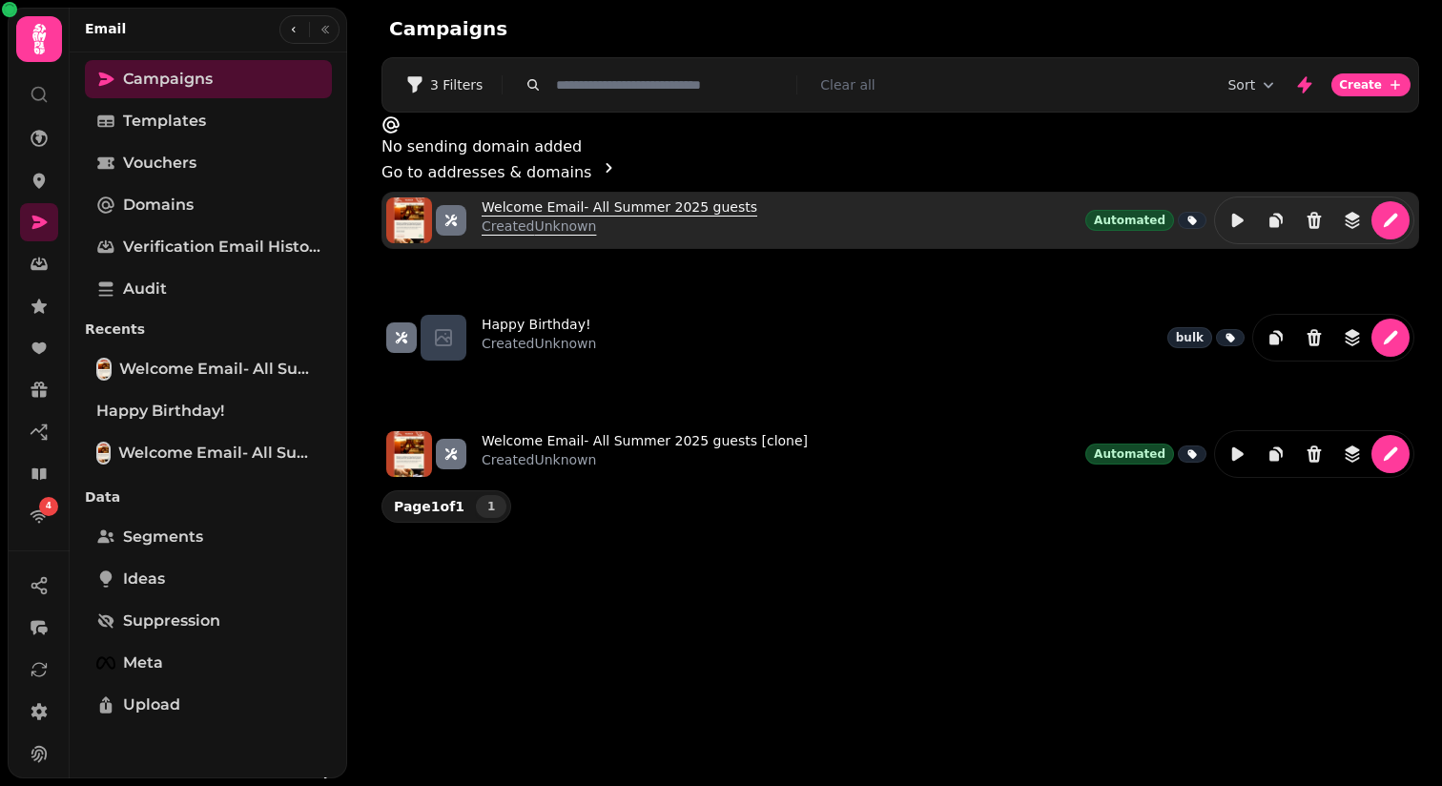
click at [558, 199] on link "Welcome Email- All Summer 2025 guests Created Unknown" at bounding box center [620, 220] width 276 height 46
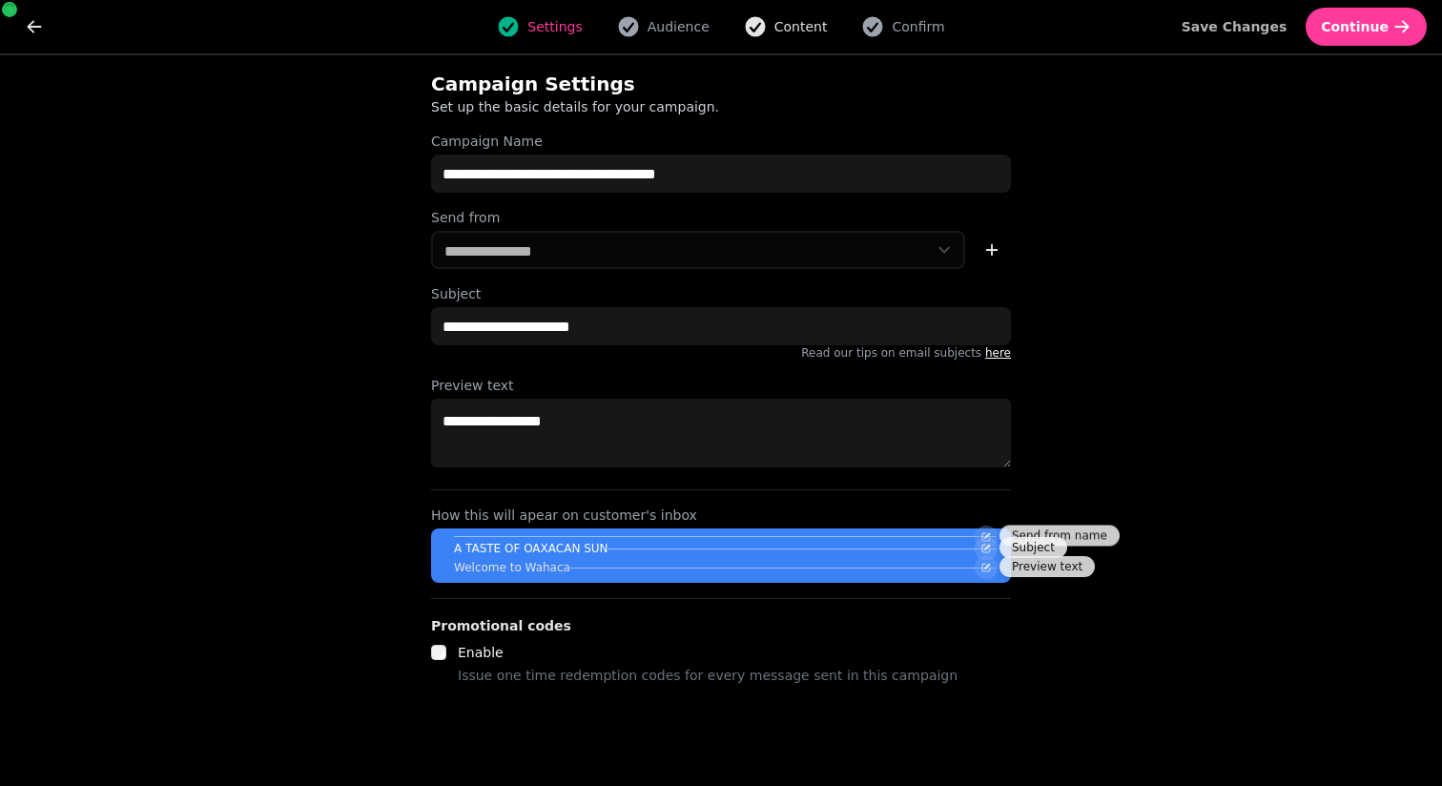
click at [793, 25] on span "Content" at bounding box center [800, 26] width 53 height 19
